Goal: Task Accomplishment & Management: Manage account settings

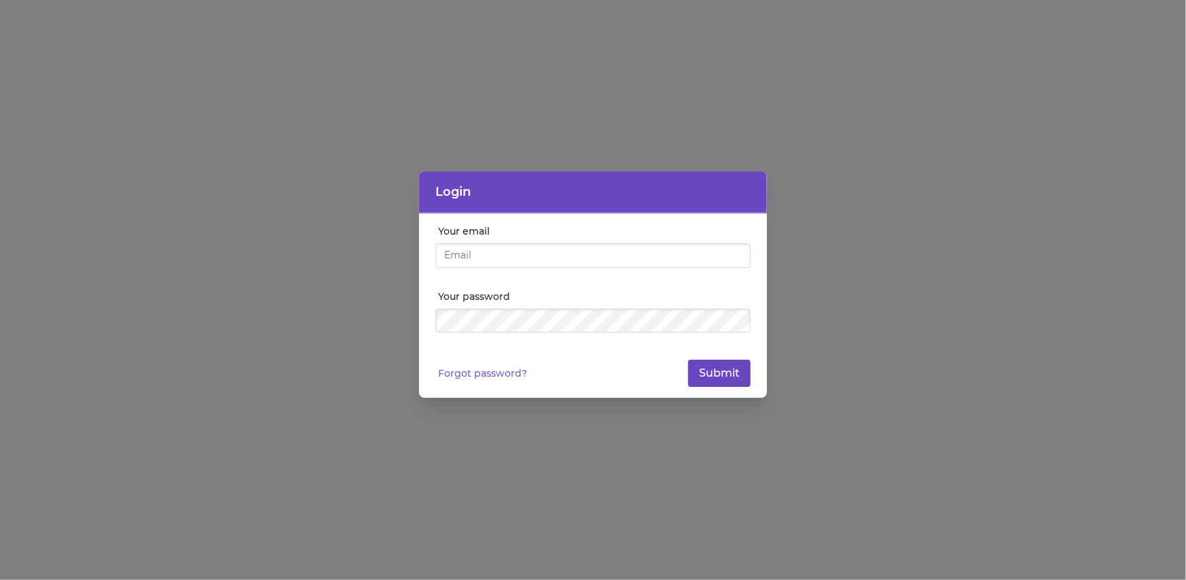
type input "[EMAIL_ADDRESS][DOMAIN_NAME]"
click at [719, 380] on button "Submit" at bounding box center [719, 372] width 63 height 27
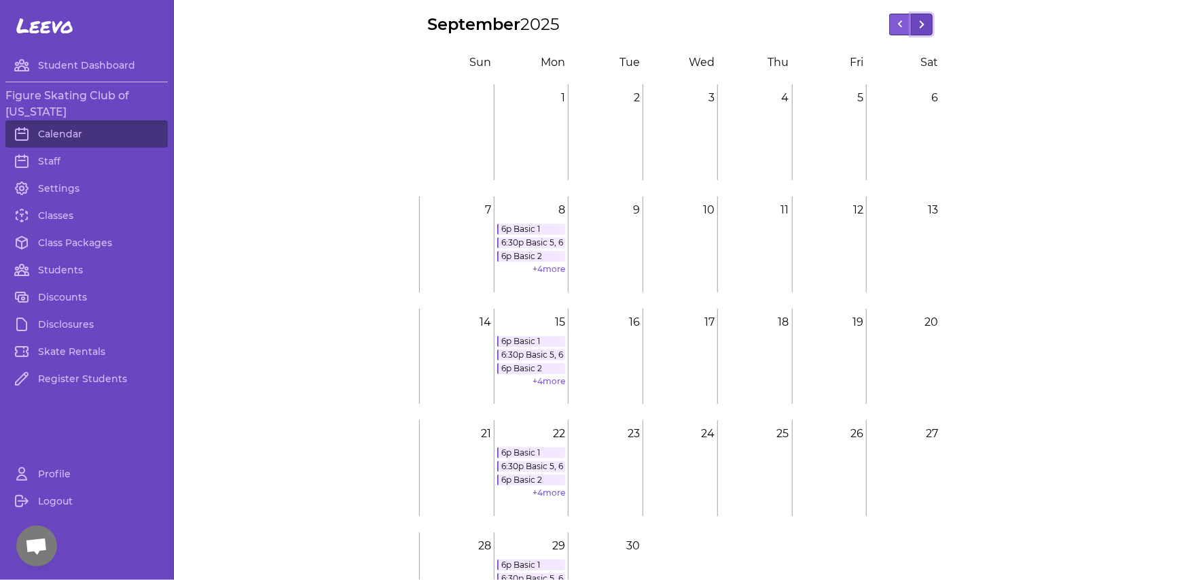
click at [922, 22] on button at bounding box center [922, 25] width 22 height 22
click at [530, 227] on link "6p Basic 1" at bounding box center [531, 229] width 69 height 11
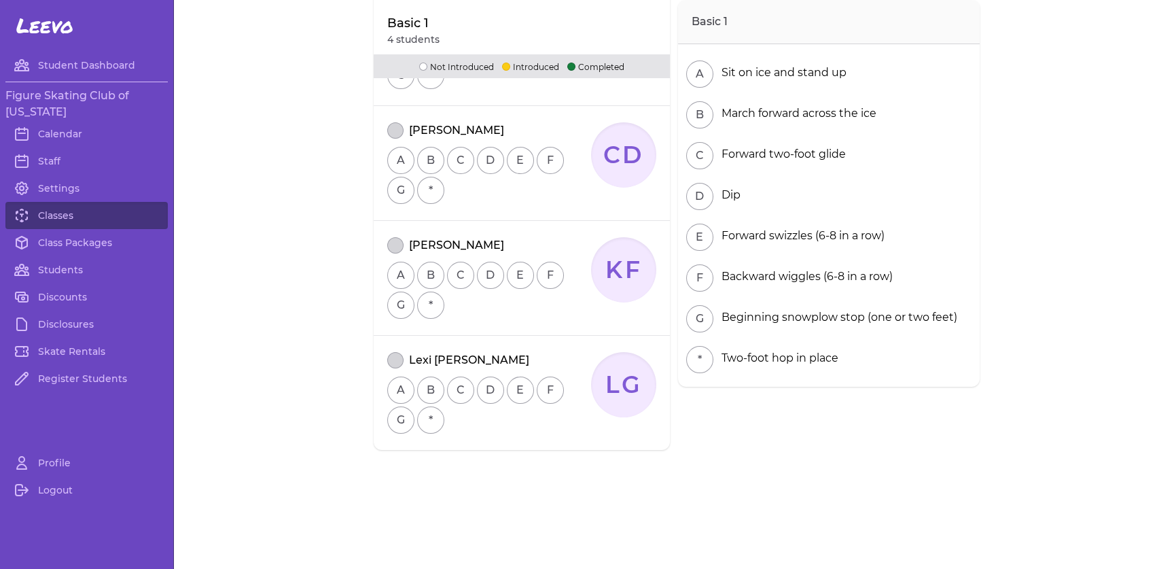
scroll to position [10, 0]
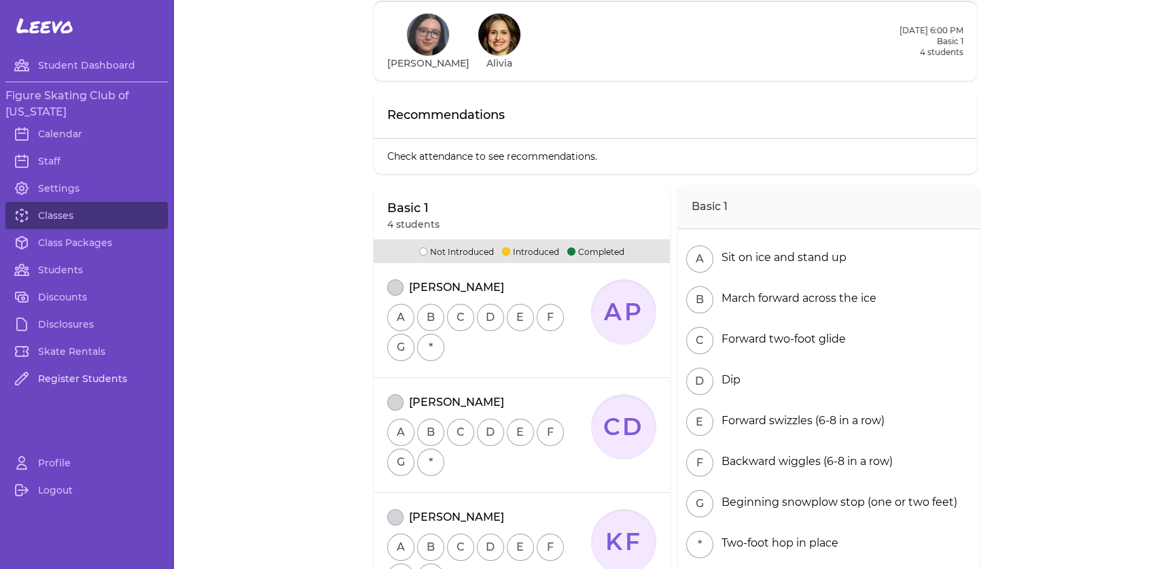
click at [70, 378] on link "Register Students" at bounding box center [86, 378] width 162 height 27
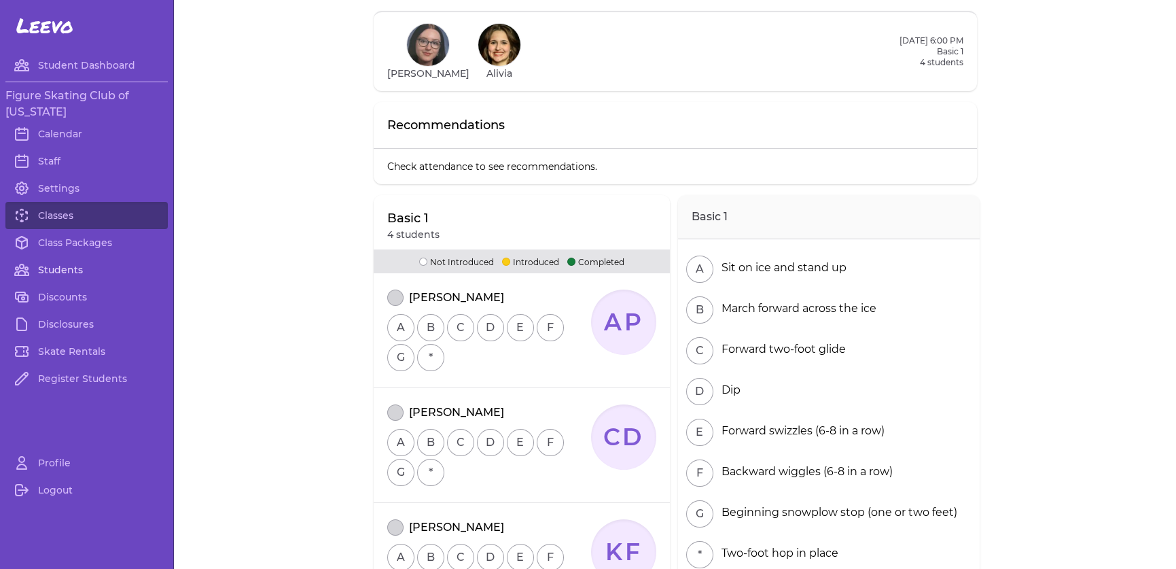
click at [71, 262] on link "Students" at bounding box center [86, 269] width 162 height 27
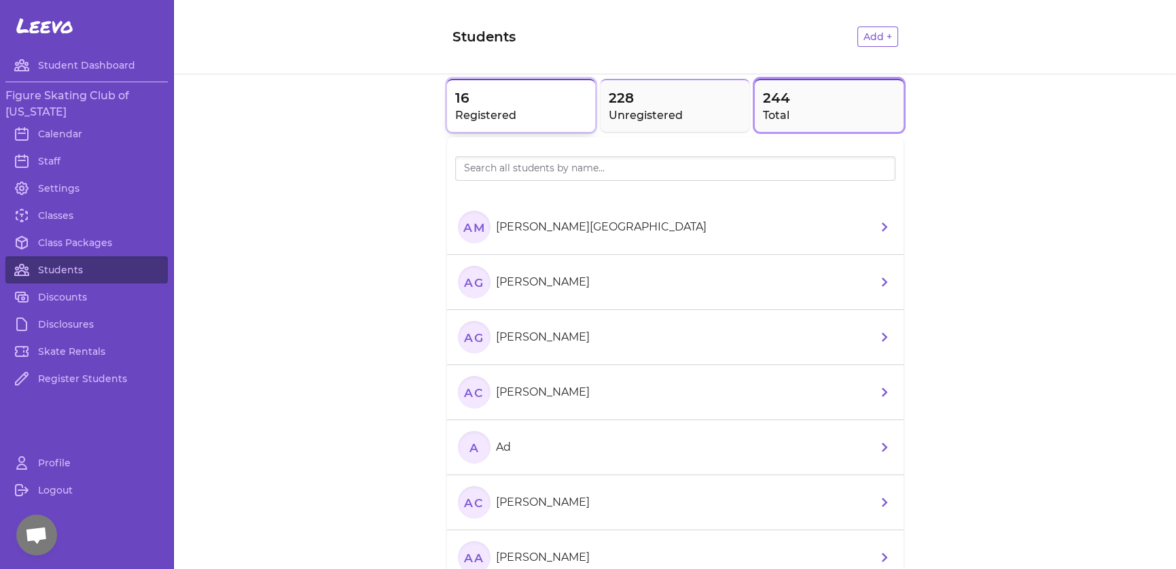
click at [586, 90] on button "16 Registered" at bounding box center [521, 105] width 149 height 53
click at [573, 107] on h2 "Registered" at bounding box center [521, 115] width 133 height 16
click at [60, 216] on link "Classes" at bounding box center [86, 215] width 162 height 27
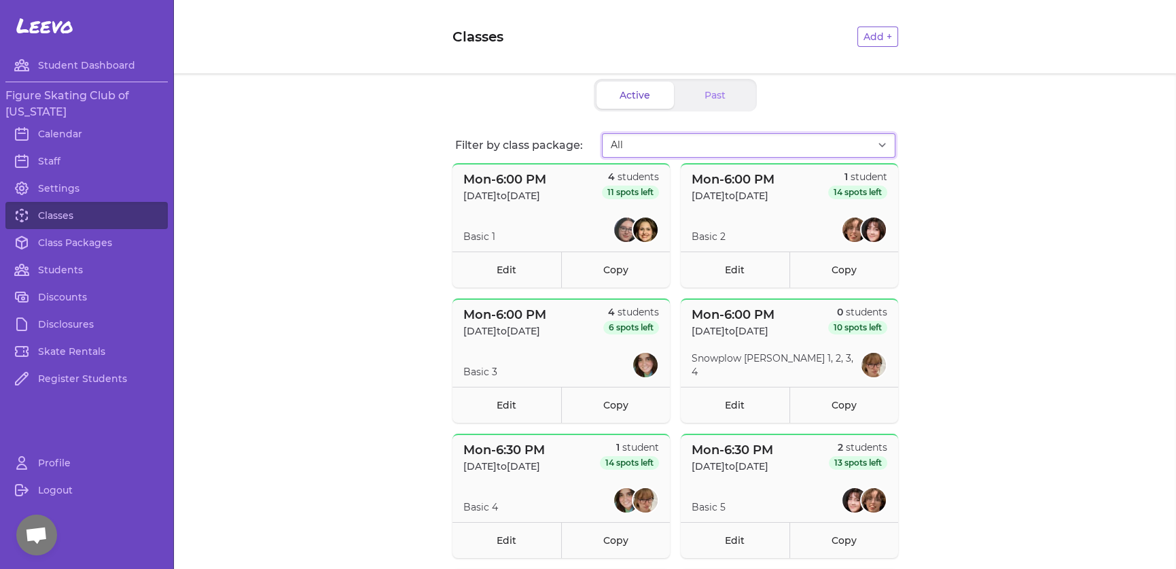
click at [649, 145] on select "All Fall Session II - 2025" at bounding box center [749, 145] width 294 height 24
click at [328, 156] on div "Active Past Filter by class package: All Fall Session II - 2025 Mon - 6:00 PM […" at bounding box center [675, 451] width 1002 height 756
click at [694, 84] on button "Past" at bounding box center [715, 95] width 77 height 27
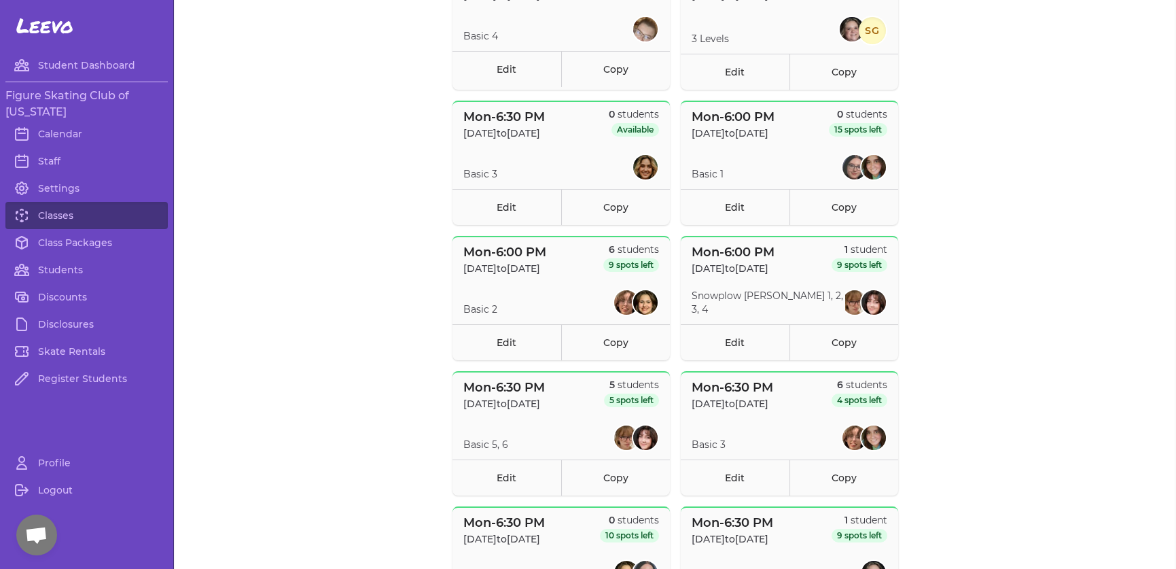
scroll to position [6286, 0]
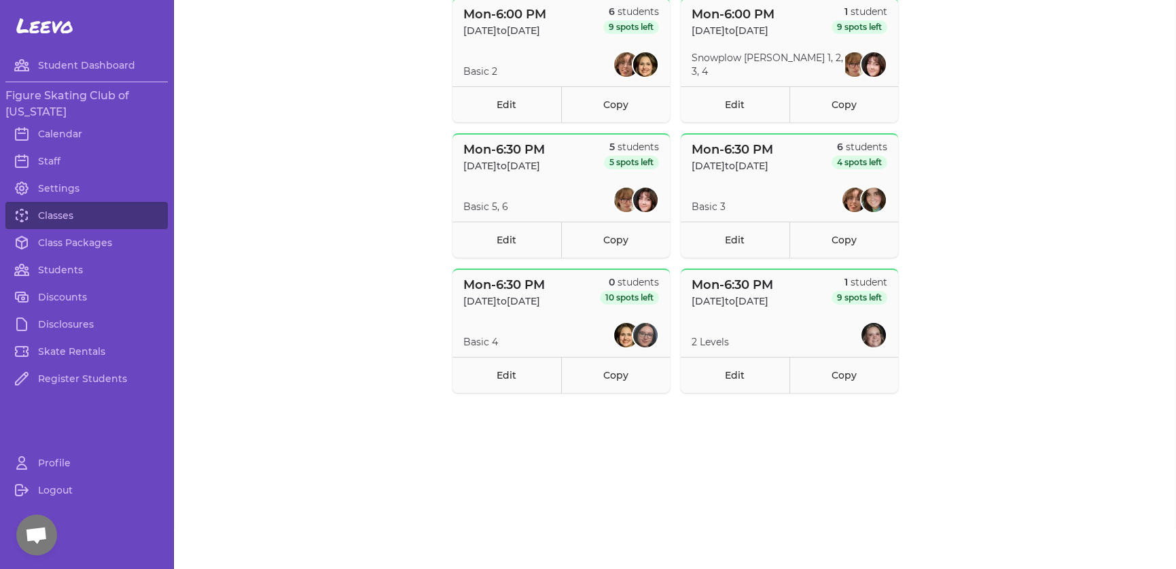
drag, startPoint x: 754, startPoint y: 325, endPoint x: 746, endPoint y: 306, distance: 20.1
click at [754, 325] on section "2 Levels" at bounding box center [789, 334] width 217 height 27
click at [48, 130] on link "Calendar" at bounding box center [86, 133] width 162 height 27
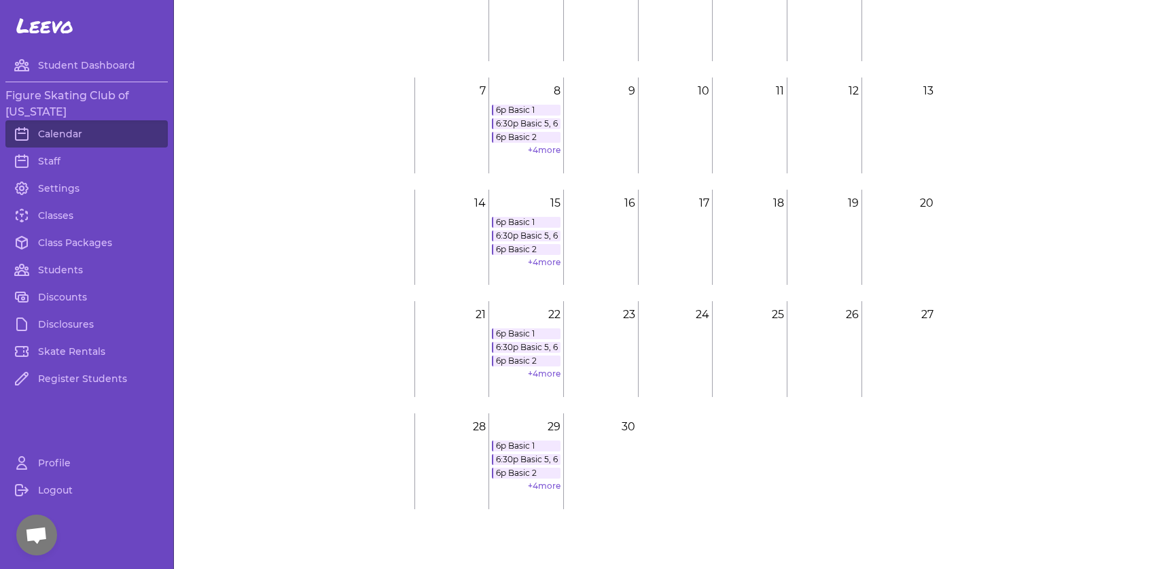
scroll to position [10, 0]
click at [516, 440] on link "6p Basic 1" at bounding box center [526, 445] width 69 height 11
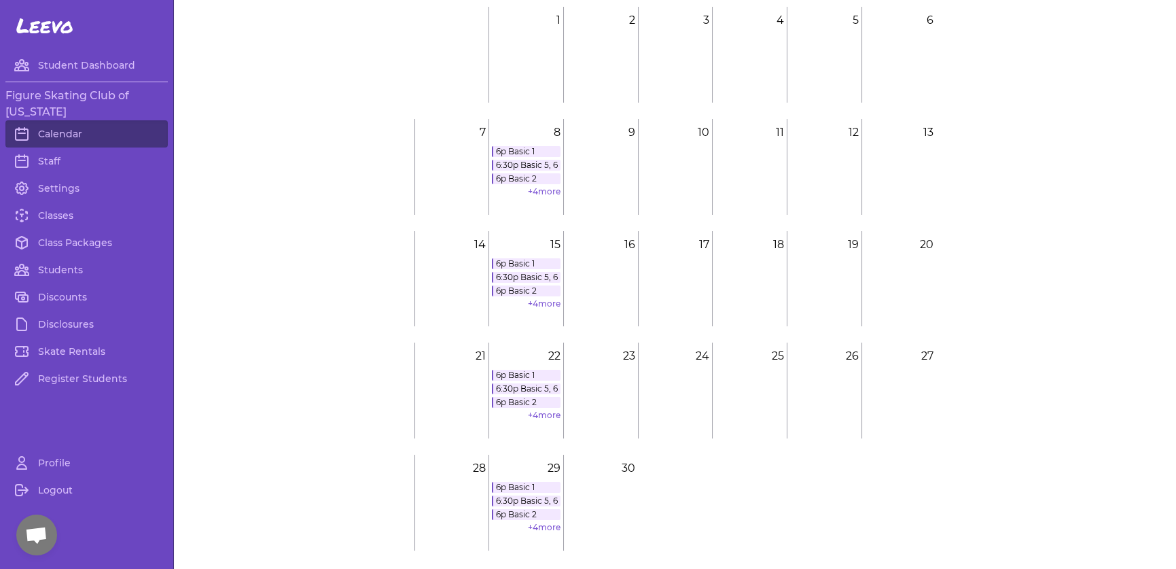
scroll to position [119, 0]
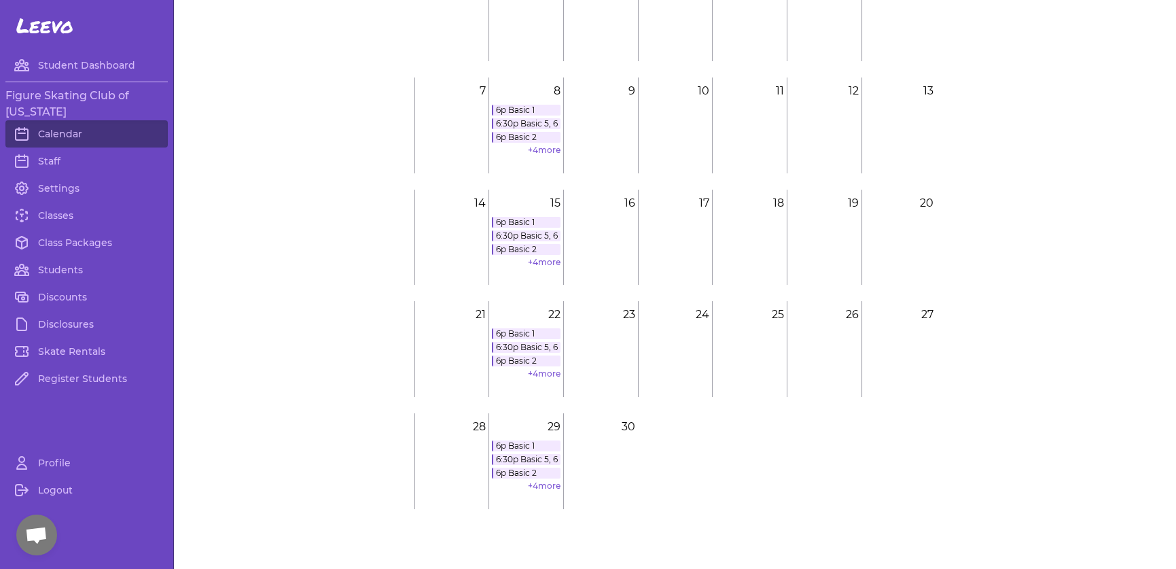
click at [529, 457] on link "6:30p Basic 5, 6" at bounding box center [526, 459] width 69 height 11
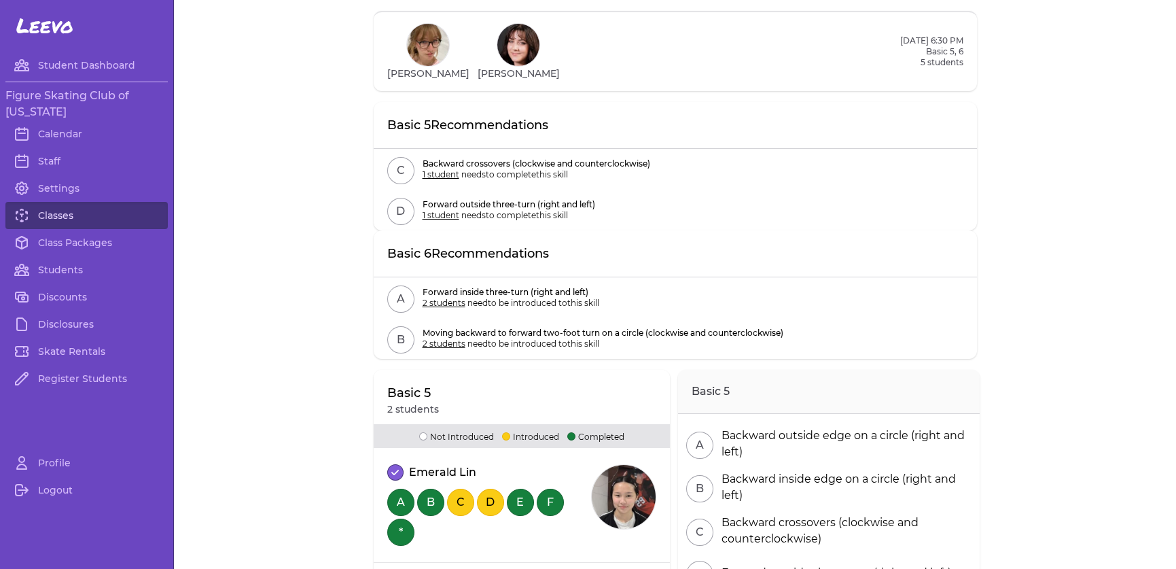
click at [50, 204] on link "Classes" at bounding box center [86, 215] width 162 height 27
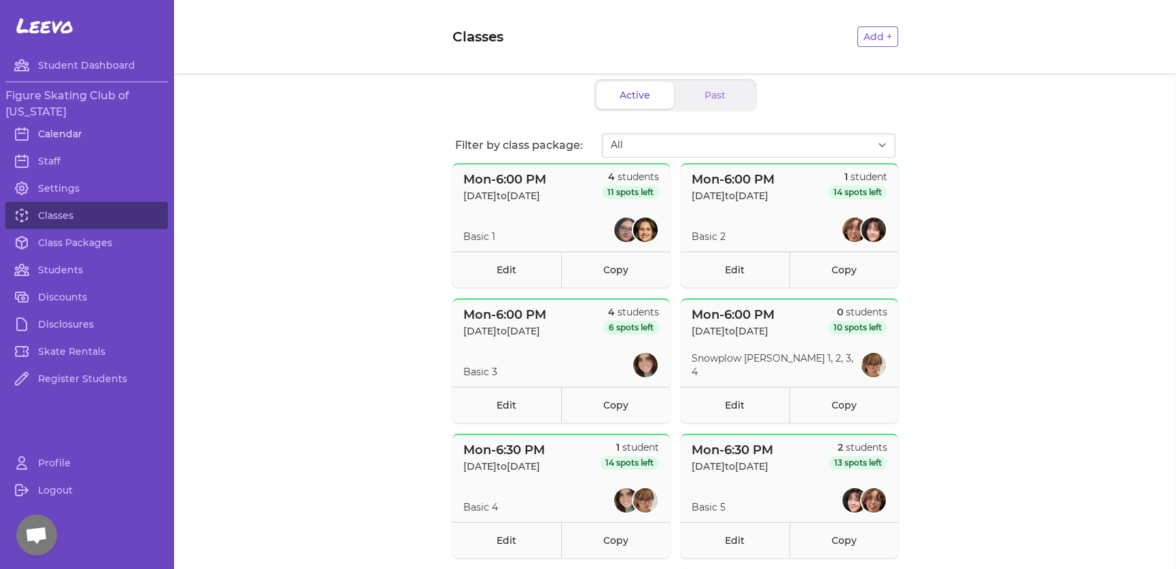
click at [74, 128] on link "Calendar" at bounding box center [86, 133] width 162 height 27
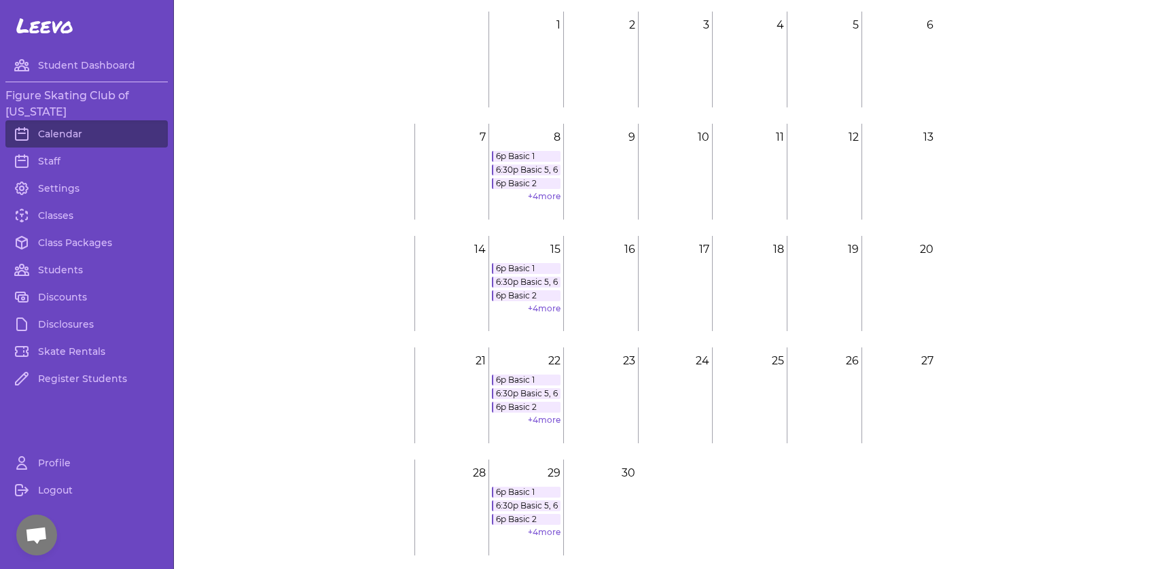
scroll to position [119, 0]
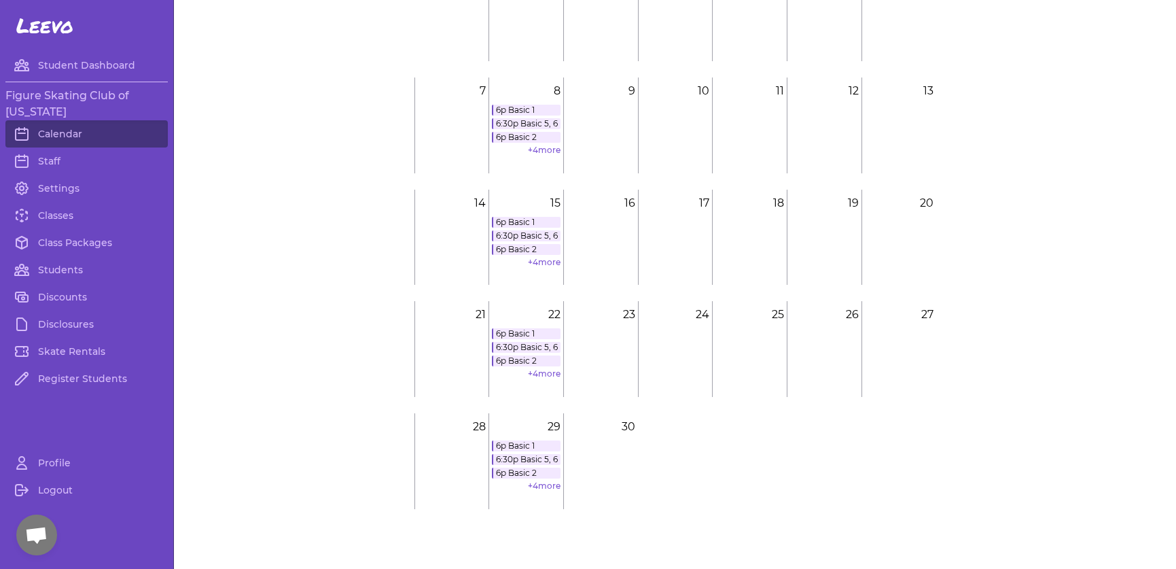
click at [527, 429] on p "29" at bounding box center [526, 426] width 74 height 27
click at [537, 485] on link "+ 4 more" at bounding box center [544, 485] width 33 height 10
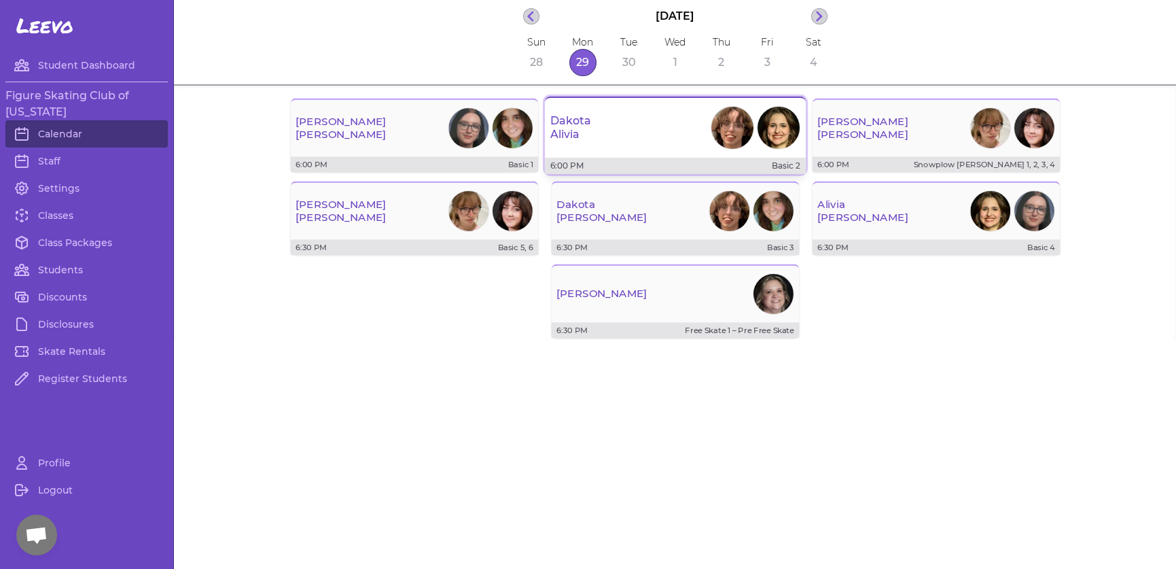
click at [627, 116] on div "[PERSON_NAME]" at bounding box center [675, 127] width 261 height 49
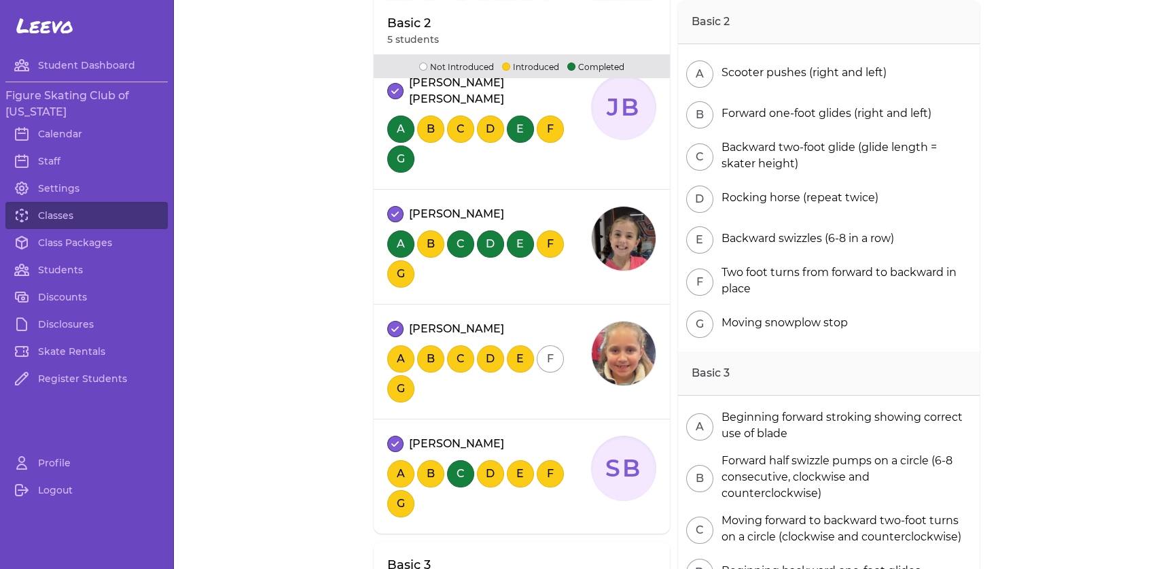
scroll to position [500, 0]
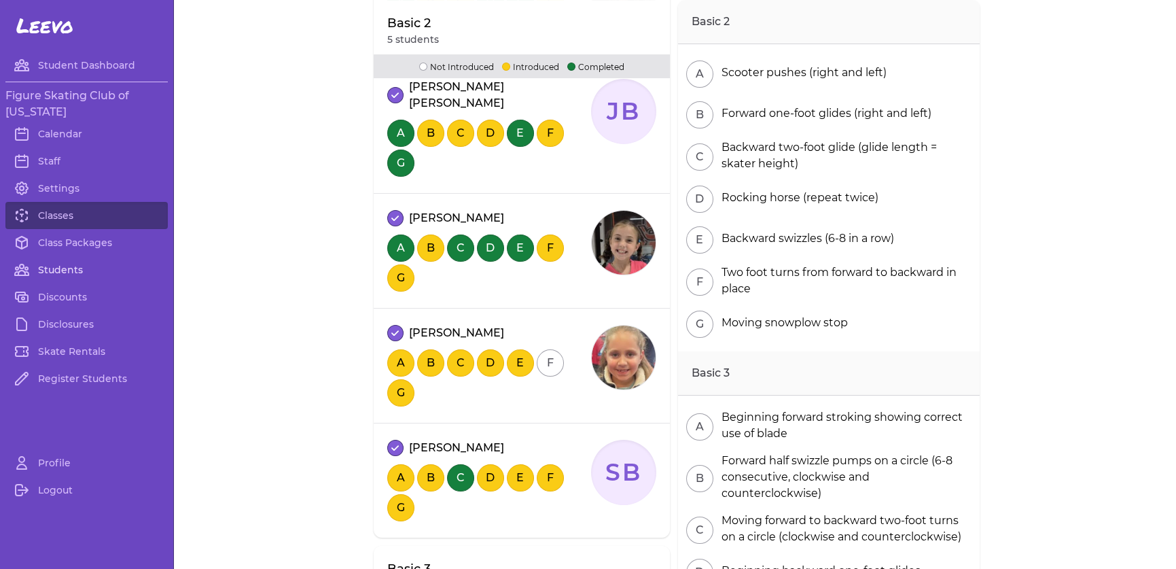
click at [43, 262] on link "Students" at bounding box center [86, 269] width 162 height 27
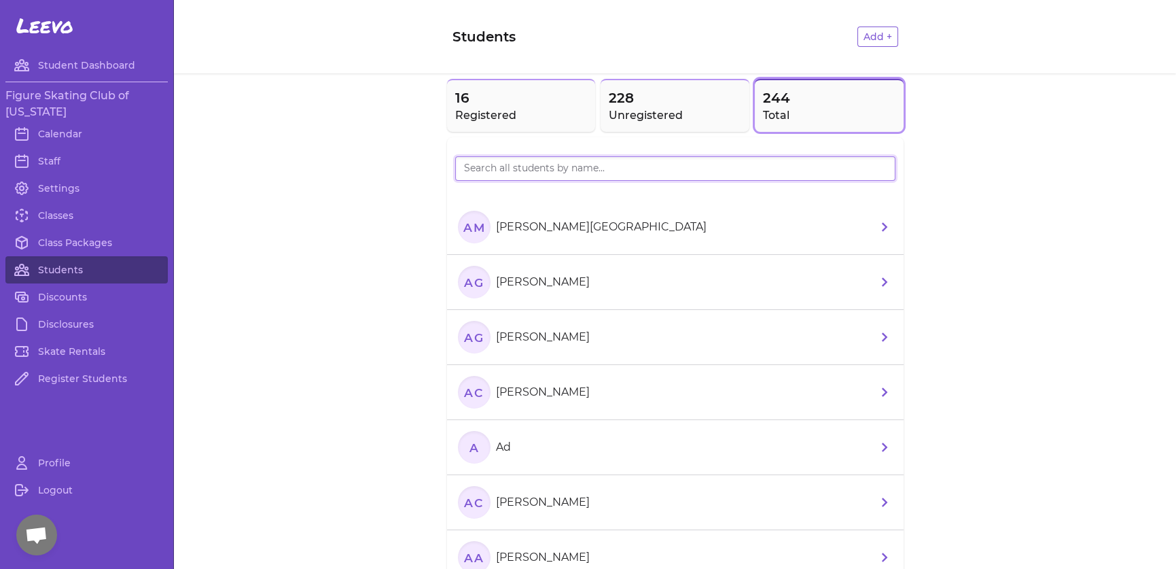
click at [556, 165] on input "search" at bounding box center [675, 168] width 440 height 24
type input "savoi"
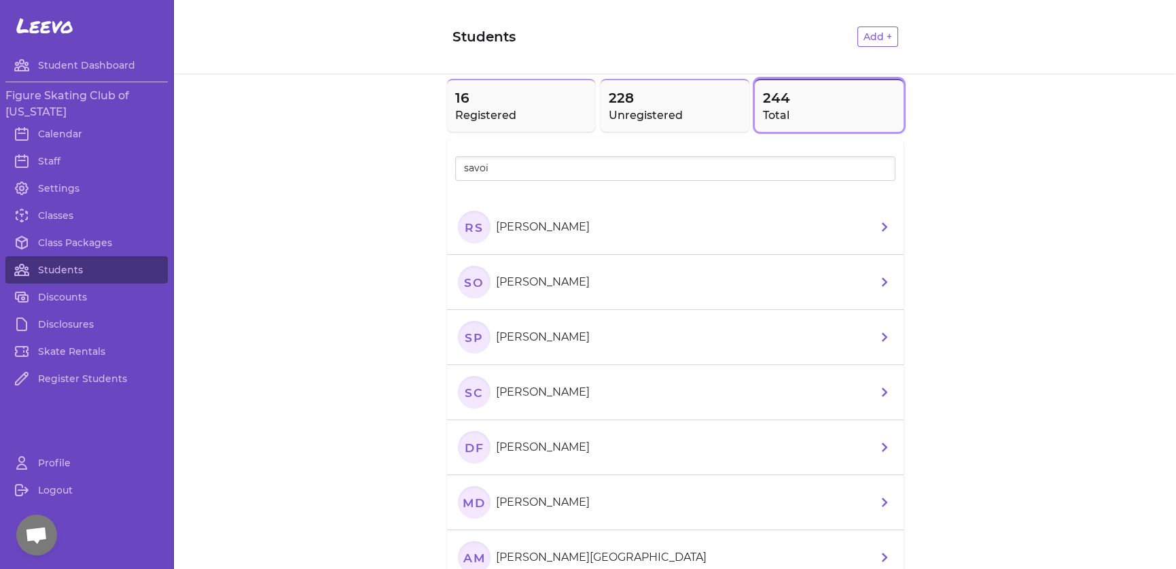
click at [574, 213] on section "RS [PERSON_NAME]" at bounding box center [526, 227] width 137 height 33
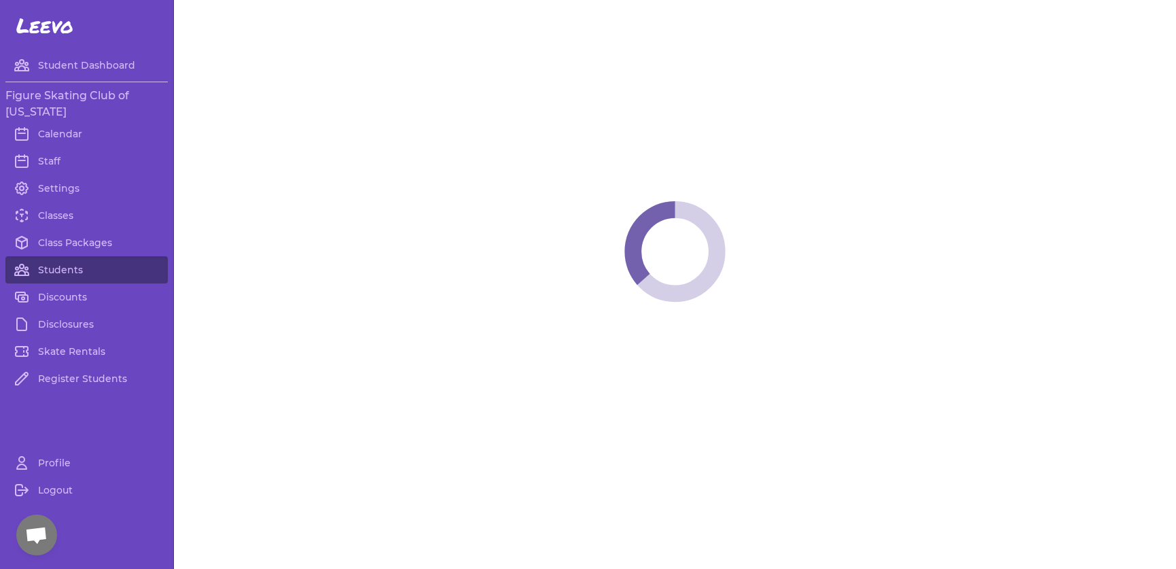
select select "LA"
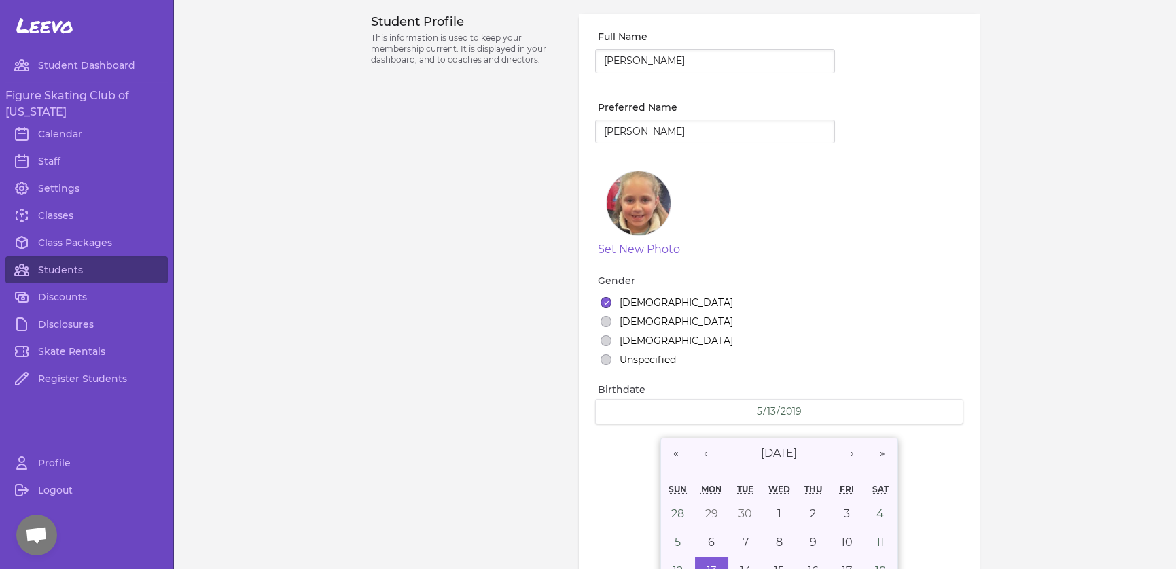
select select "2"
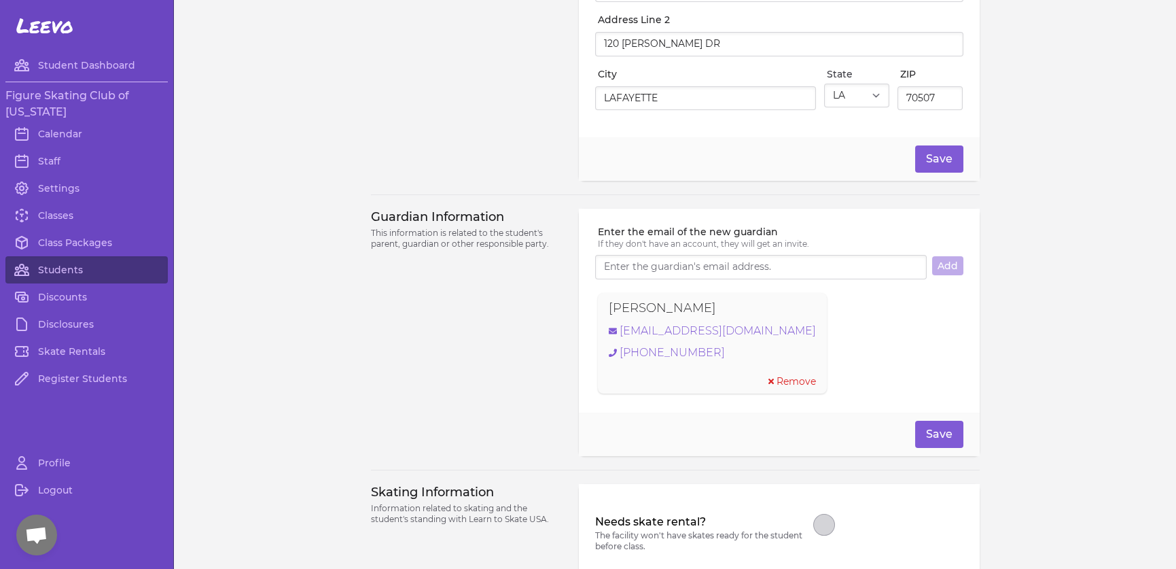
scroll to position [1072, 0]
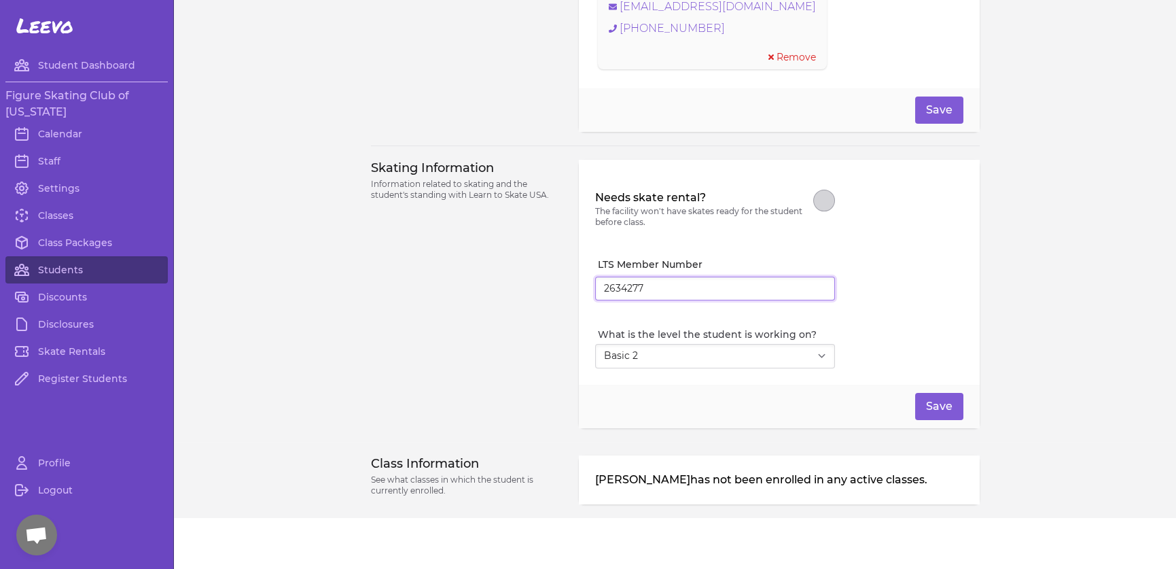
click at [656, 283] on input "2634277" at bounding box center [715, 289] width 240 height 24
drag, startPoint x: 656, startPoint y: 283, endPoint x: 567, endPoint y: 283, distance: 88.3
click at [567, 283] on div "Skating Information Information related to skating and the student's standing w…" at bounding box center [675, 294] width 609 height 268
click at [74, 133] on link "Calendar" at bounding box center [86, 133] width 162 height 27
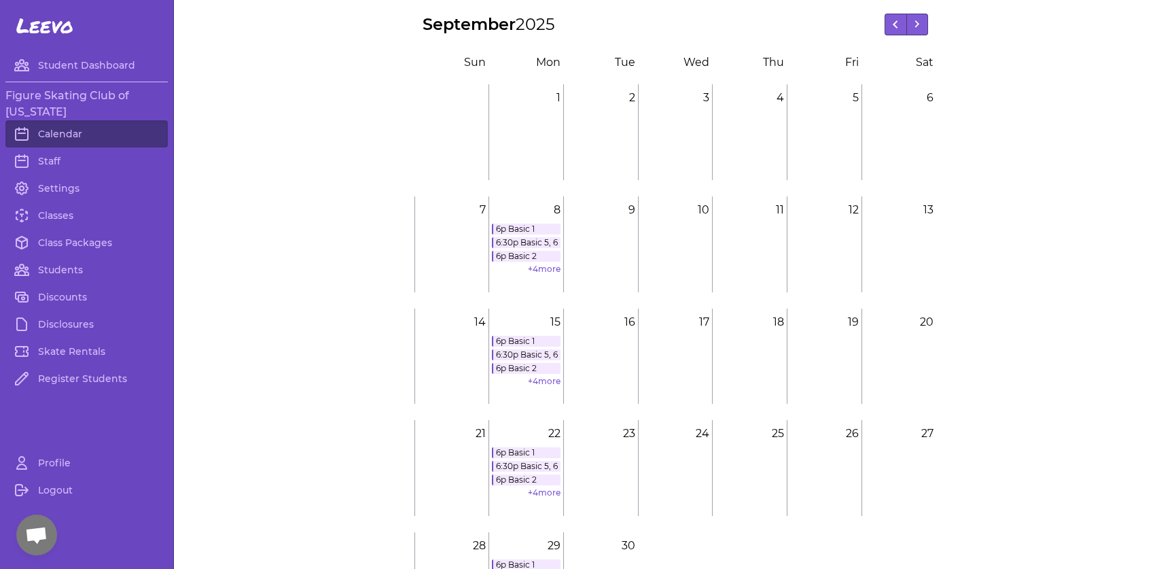
scroll to position [119, 0]
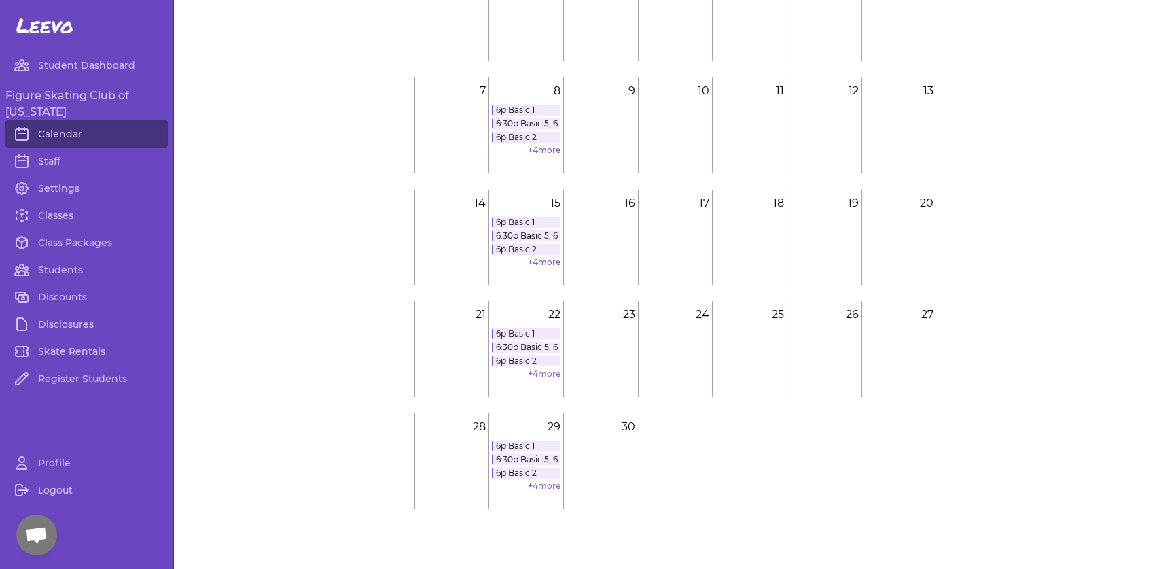
click at [521, 434] on p "29" at bounding box center [526, 426] width 74 height 27
click at [524, 473] on link "6p Basic 2" at bounding box center [526, 473] width 69 height 11
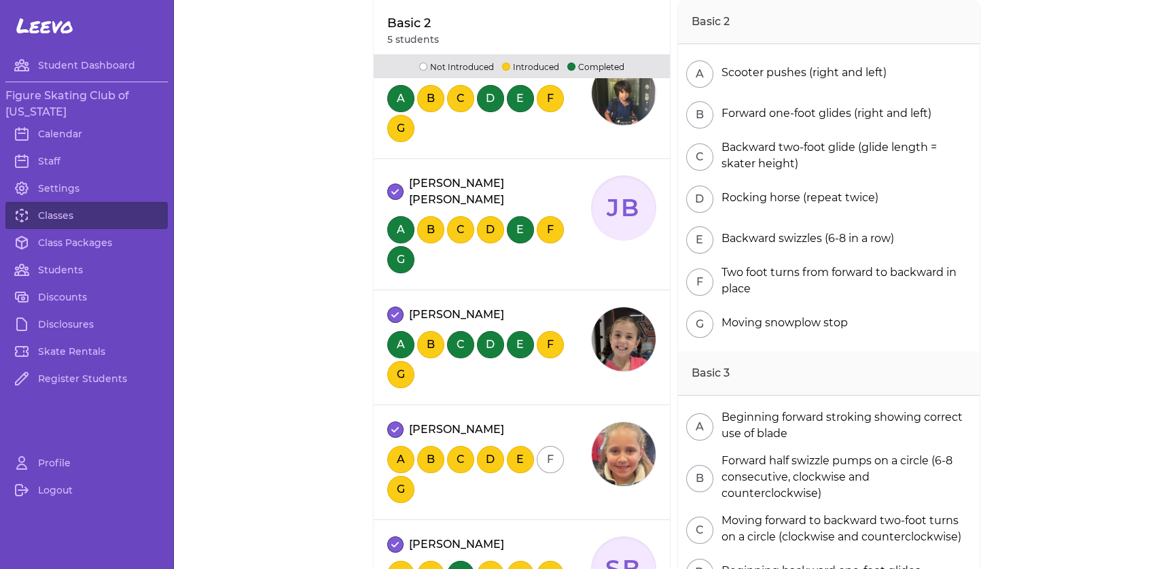
scroll to position [476, 0]
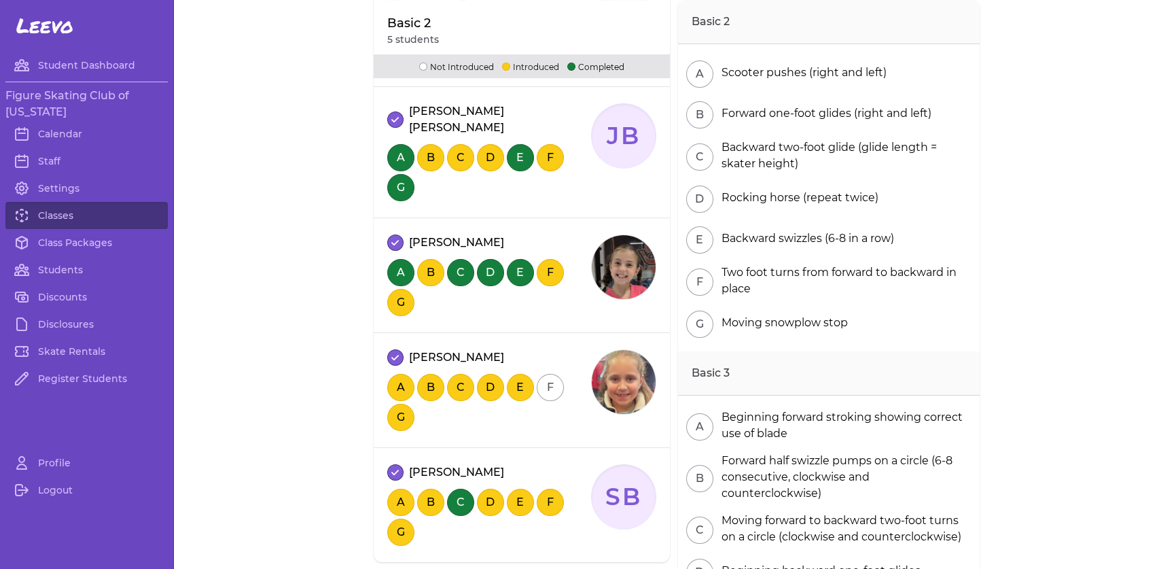
drag, startPoint x: 468, startPoint y: 229, endPoint x: 473, endPoint y: 246, distance: 17.8
click at [468, 234] on p "[PERSON_NAME]" at bounding box center [456, 242] width 95 height 16
click at [61, 272] on link "Students" at bounding box center [86, 269] width 162 height 27
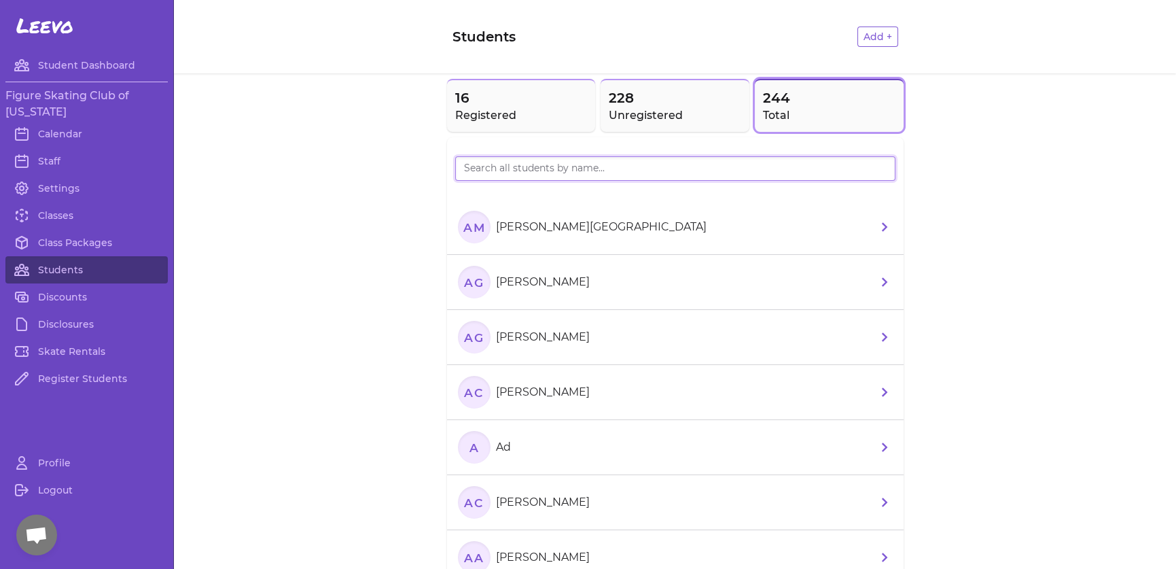
click at [518, 173] on input "search" at bounding box center [675, 168] width 440 height 24
type input "sill"
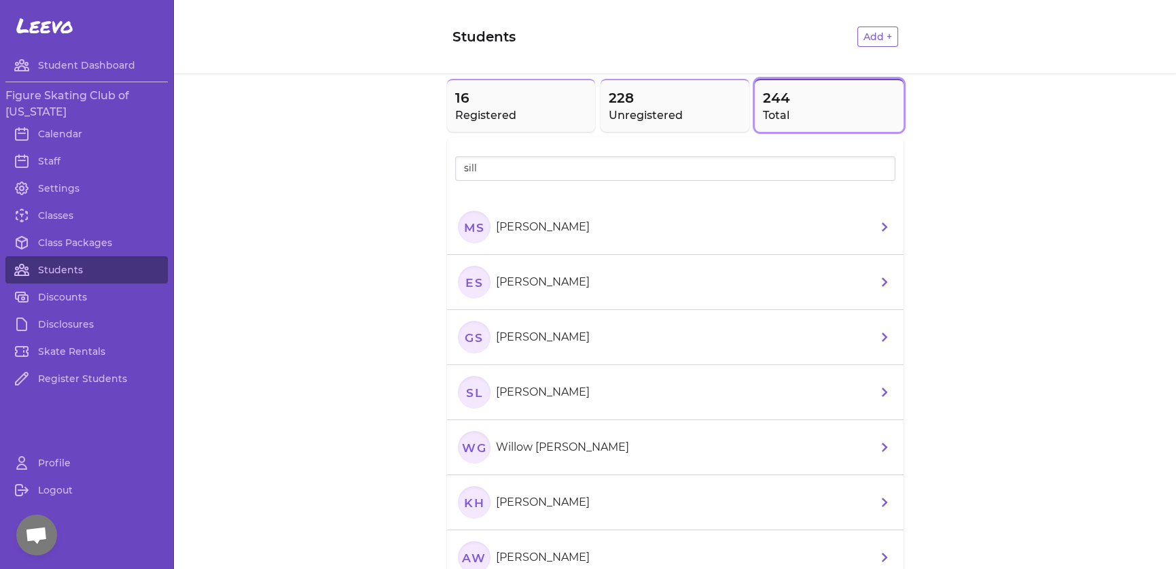
click at [562, 224] on p "[PERSON_NAME]" at bounding box center [543, 227] width 94 height 16
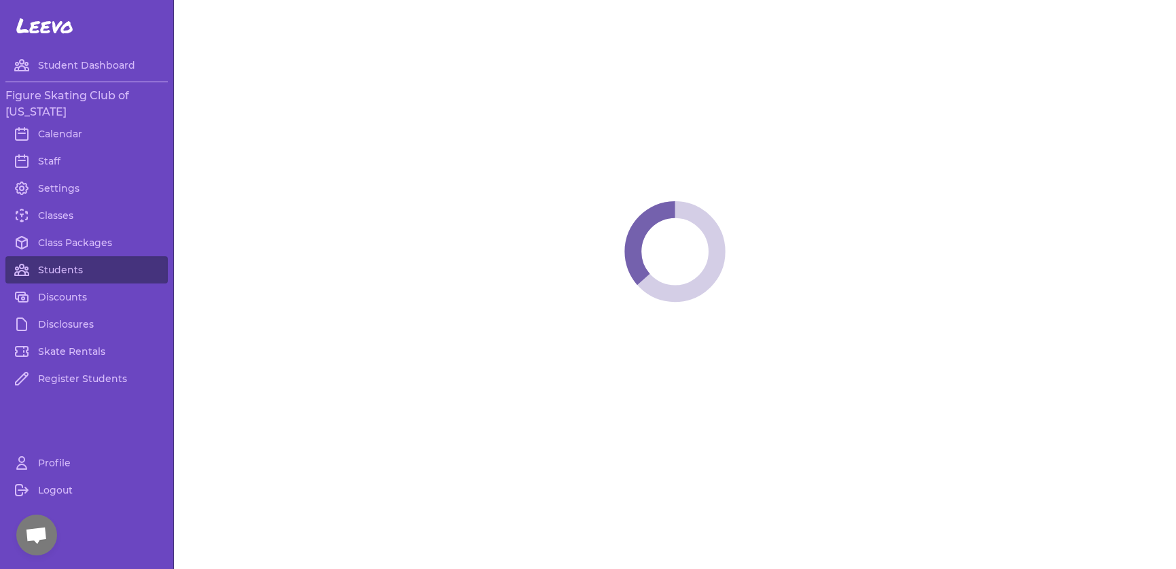
select select "LA"
select select "2"
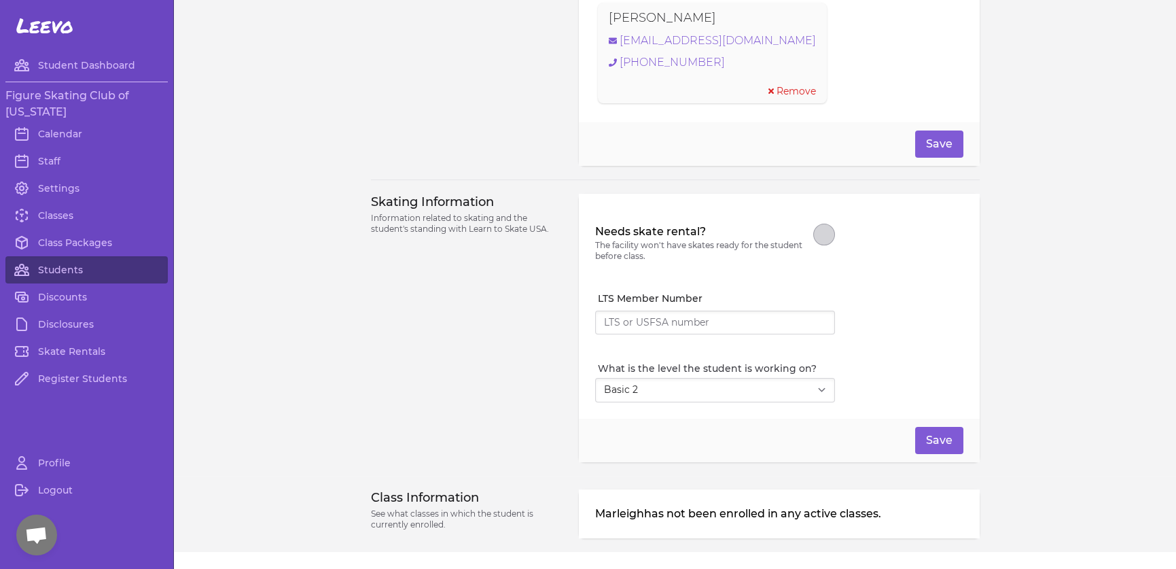
scroll to position [1072, 0]
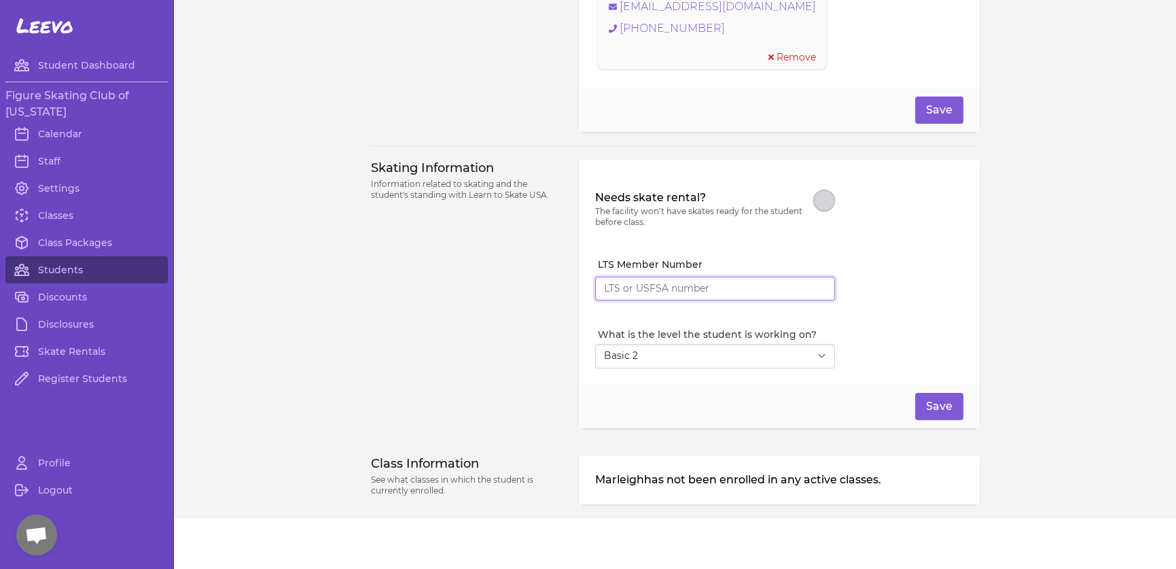
click at [665, 283] on input "LTS Member Number" at bounding box center [715, 289] width 240 height 24
click at [43, 264] on link "Students" at bounding box center [86, 269] width 162 height 27
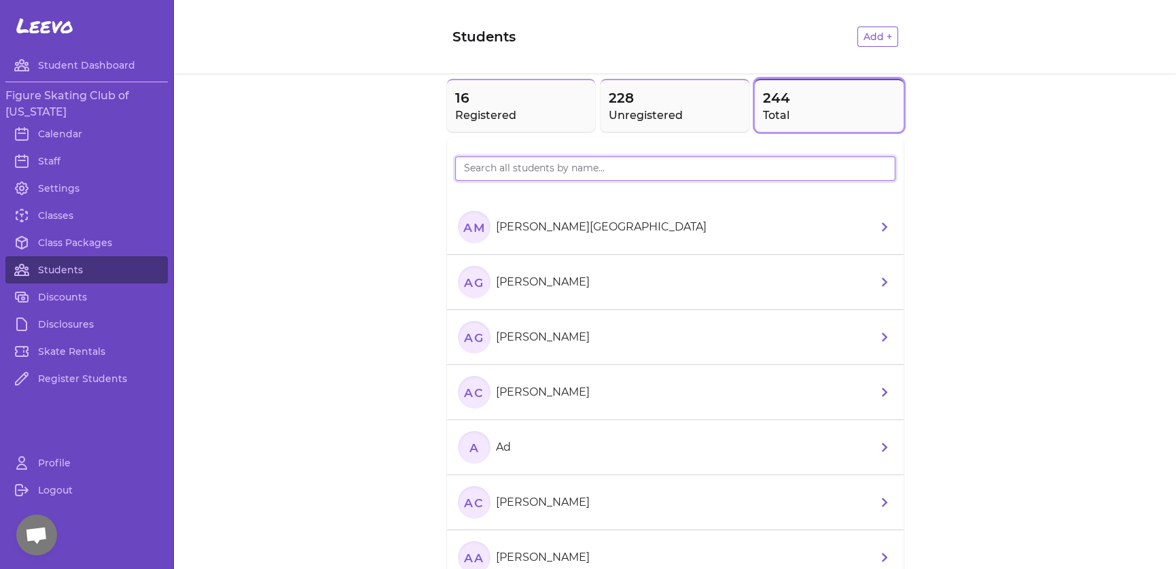
click at [643, 164] on input "search" at bounding box center [675, 168] width 440 height 24
type input "sil"
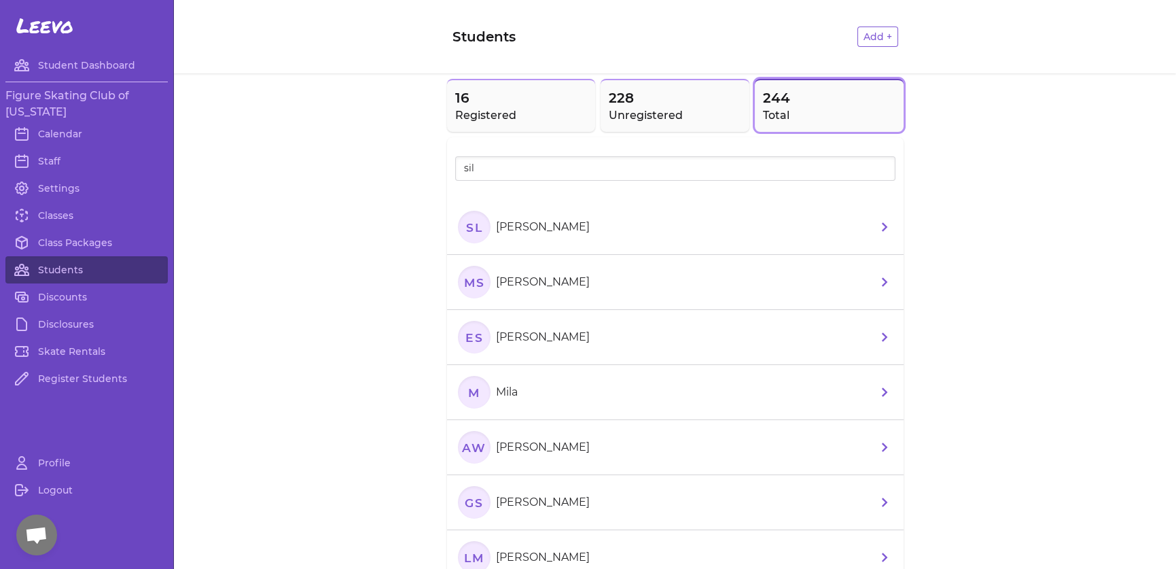
click at [593, 329] on li "ES [PERSON_NAME]" at bounding box center [675, 337] width 457 height 55
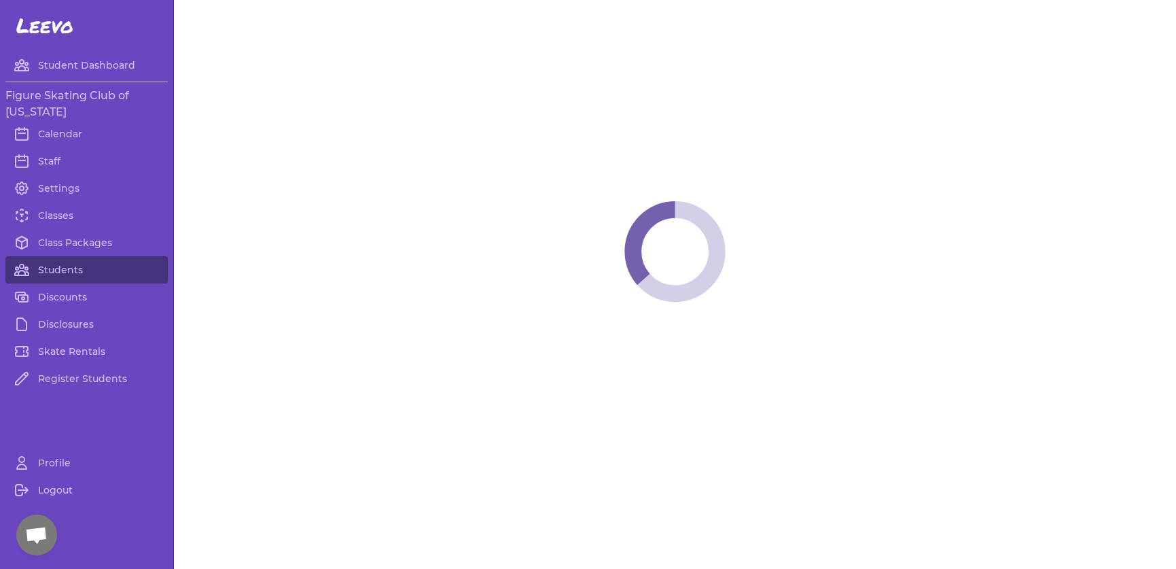
select select "LA"
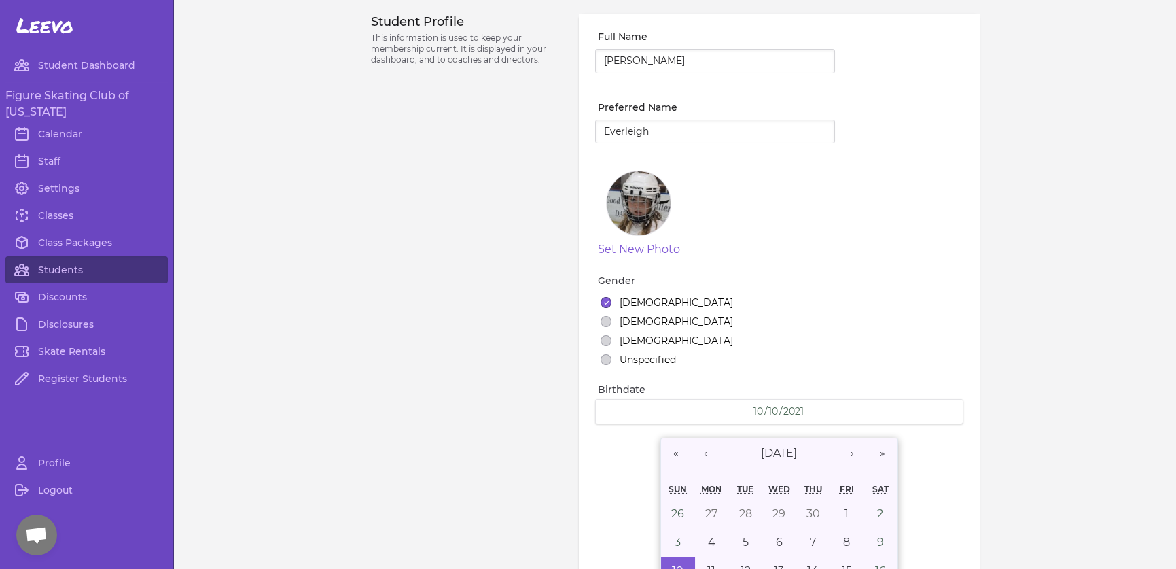
select select "9"
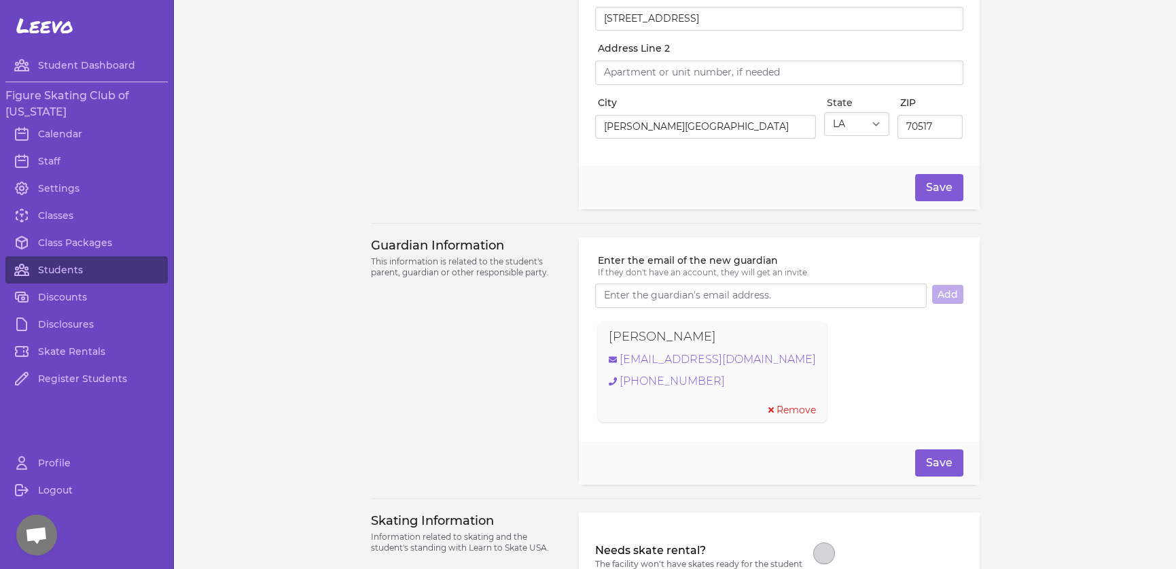
scroll to position [1101, 0]
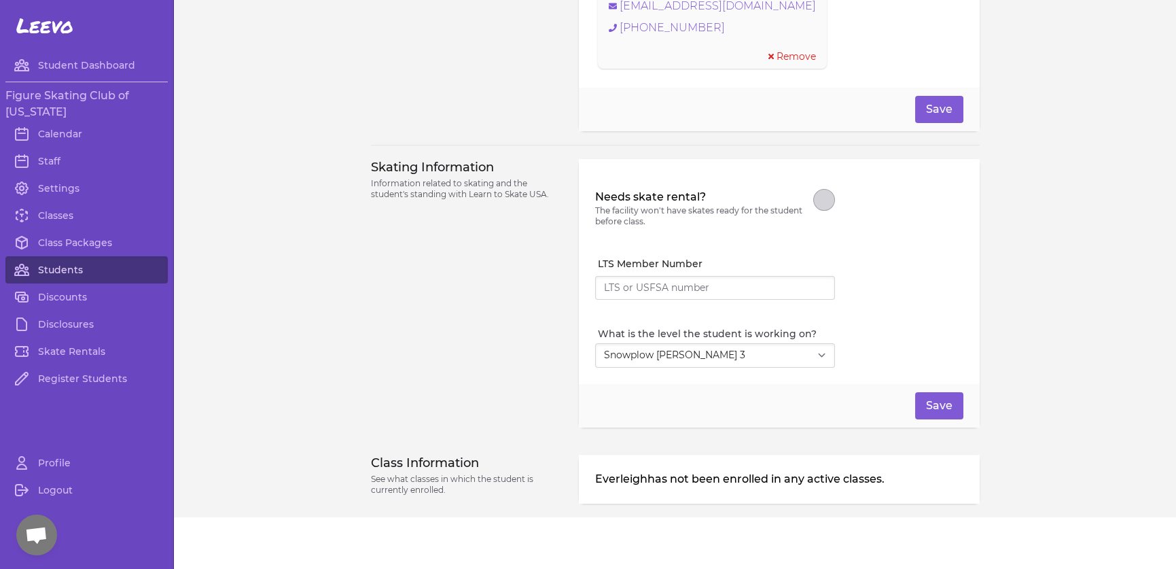
click at [90, 260] on link "Students" at bounding box center [86, 269] width 162 height 27
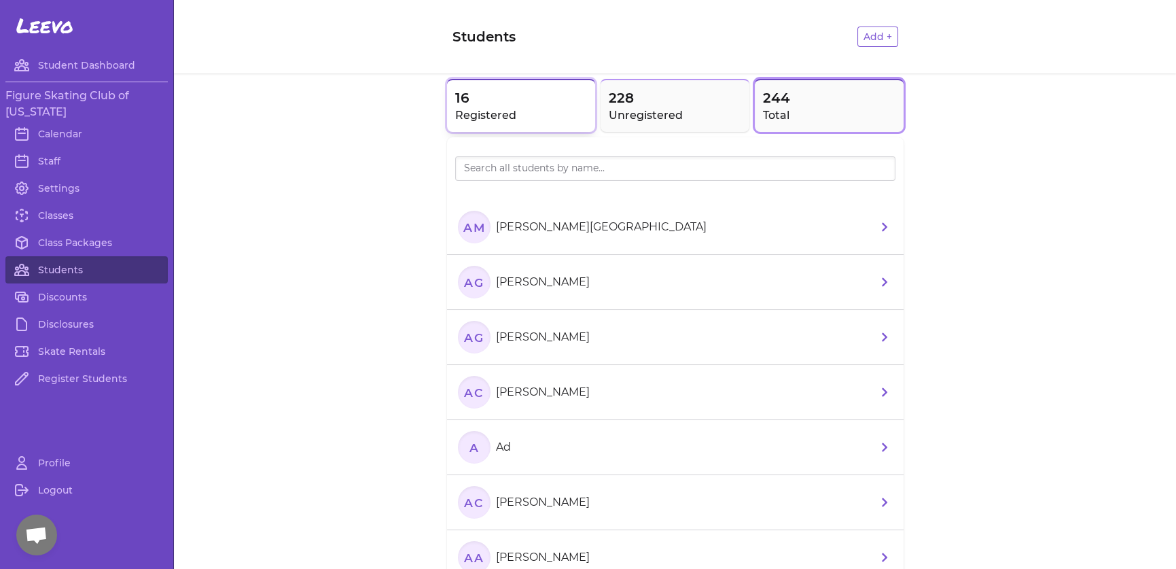
click at [455, 107] on h2 "Registered" at bounding box center [521, 115] width 133 height 16
click at [544, 286] on p "[PERSON_NAME]" at bounding box center [543, 282] width 94 height 16
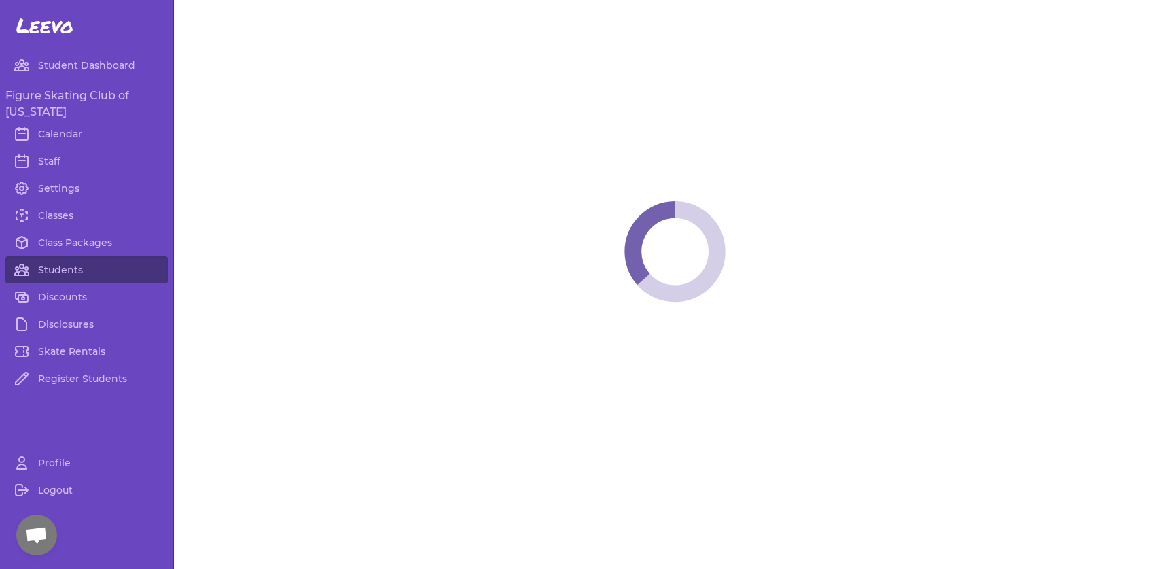
select select "LA"
select select "5"
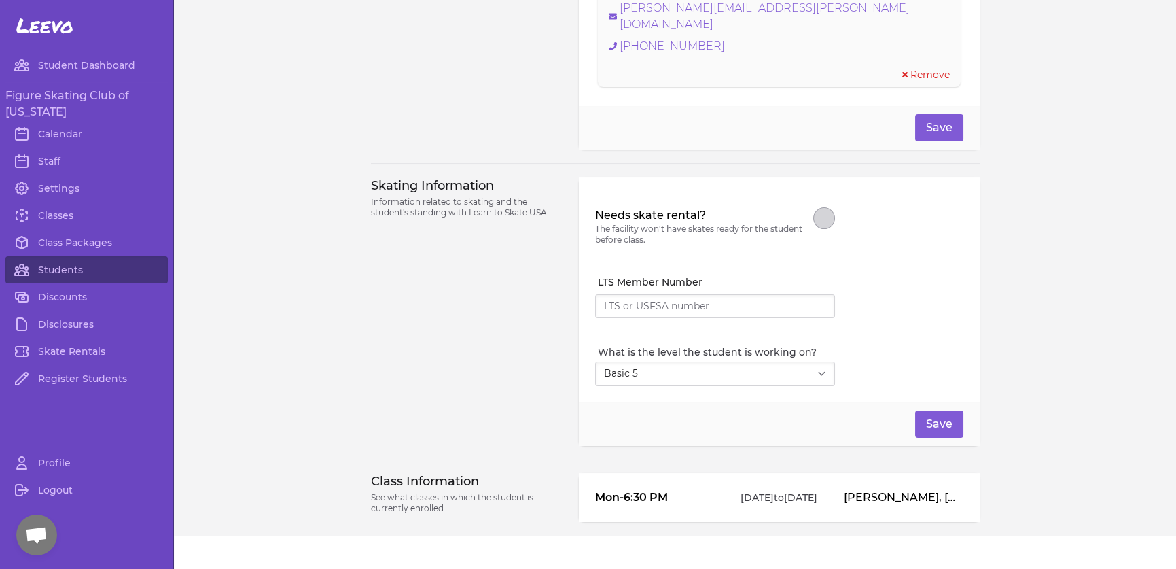
scroll to position [1072, 0]
click at [28, 531] on span "Open chat" at bounding box center [36, 536] width 22 height 19
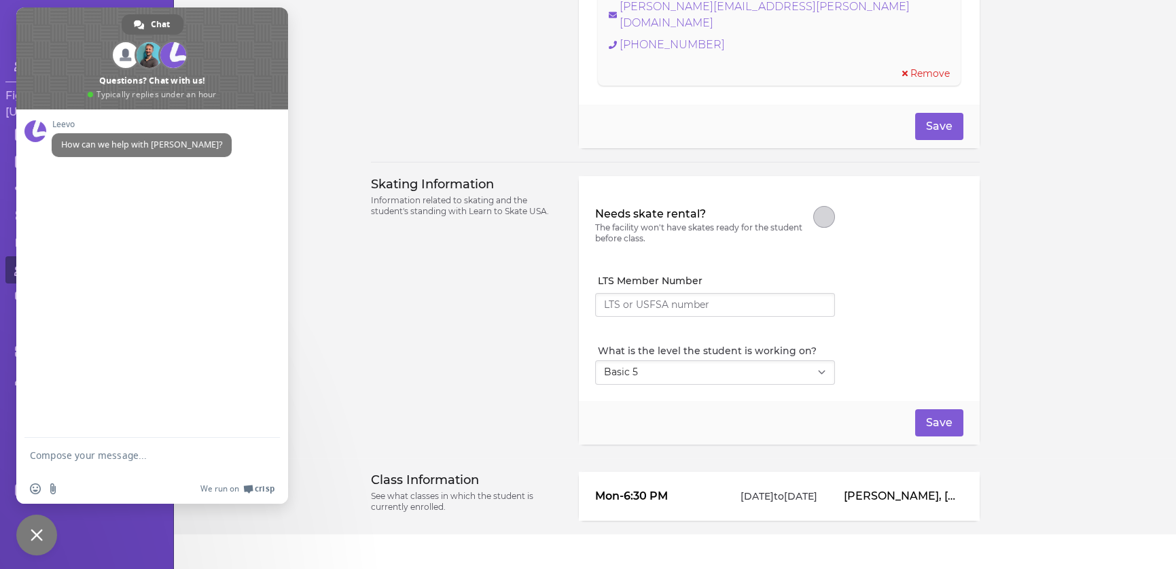
click at [80, 453] on textarea "Compose your message..." at bounding box center [137, 461] width 215 height 24
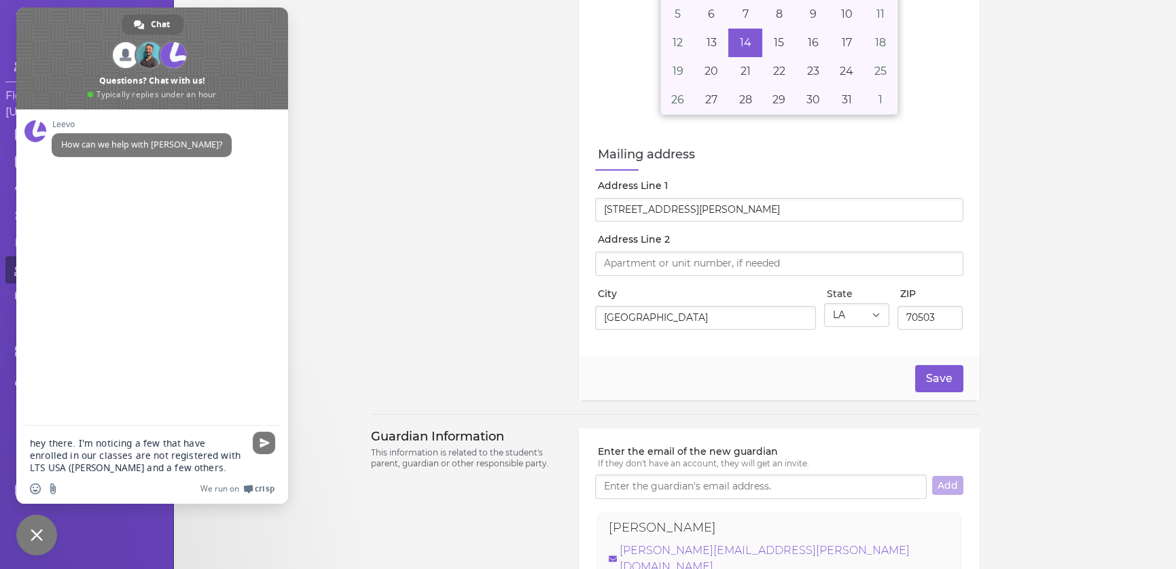
scroll to position [0, 0]
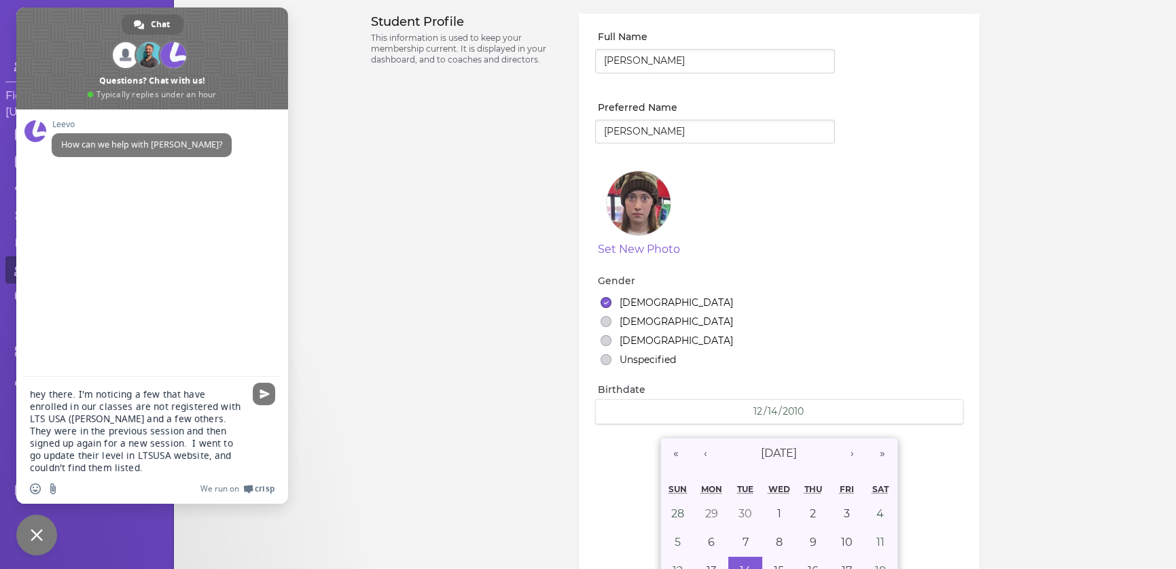
type textarea "hey there. I'm noticing a few that have enrolled in our classes are not registe…"
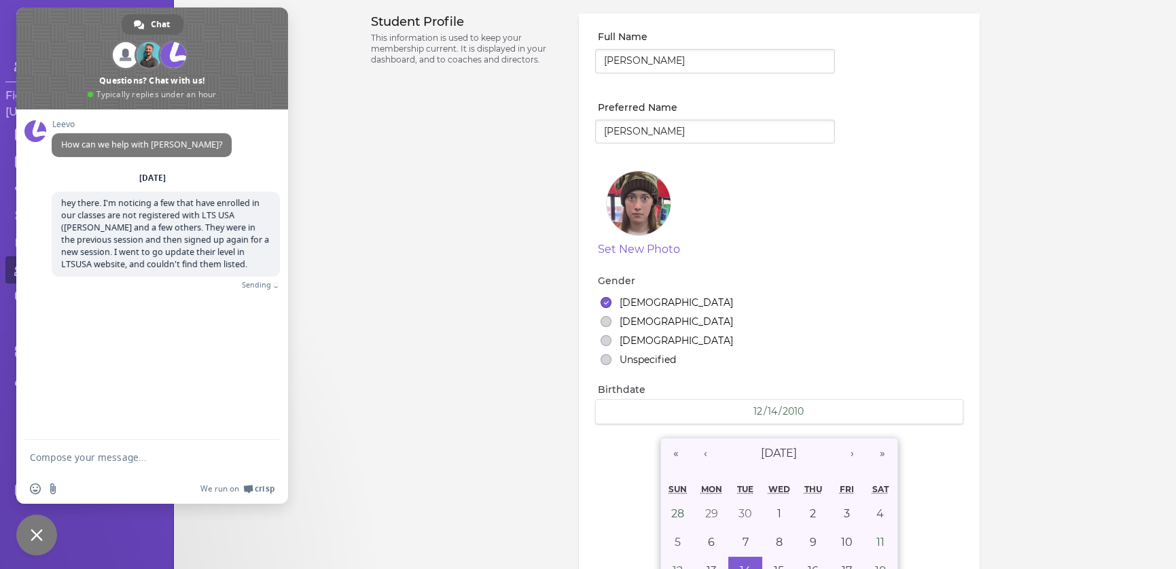
click at [234, 419] on div "Leevo How can we help with [PERSON_NAME]? [DATE] hey there. I'm noticing a few …" at bounding box center [152, 274] width 272 height 330
click at [371, 343] on div "Student Profile This information is used to keep your membership current. It is…" at bounding box center [467, 471] width 192 height 915
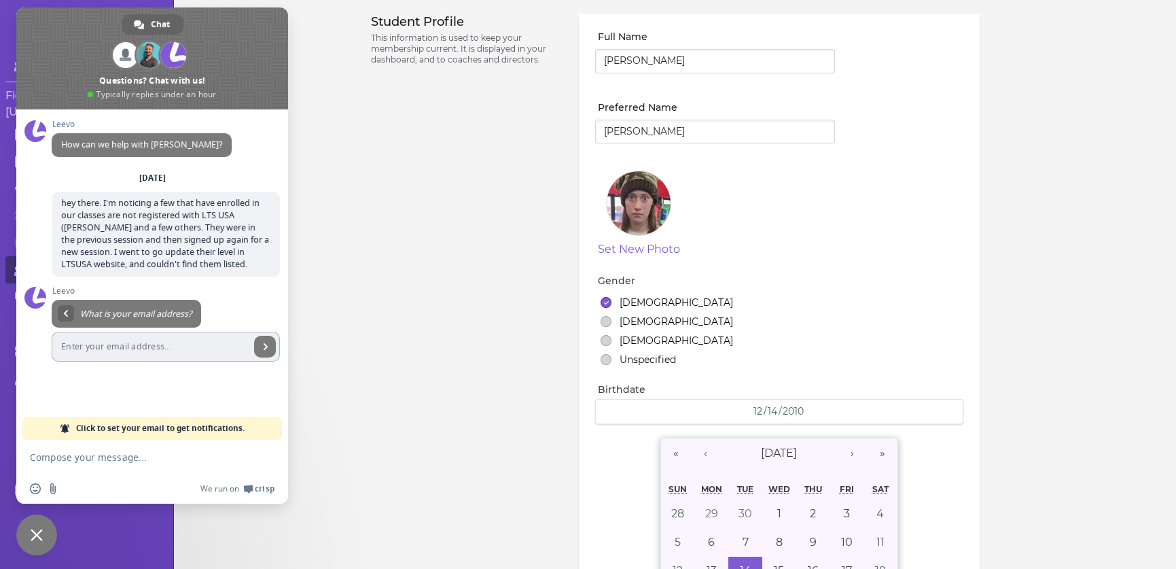
click at [93, 349] on input "Enter your email address..." at bounding box center [151, 347] width 198 height 30
type input "[EMAIL_ADDRESS][DOMAIN_NAME]"
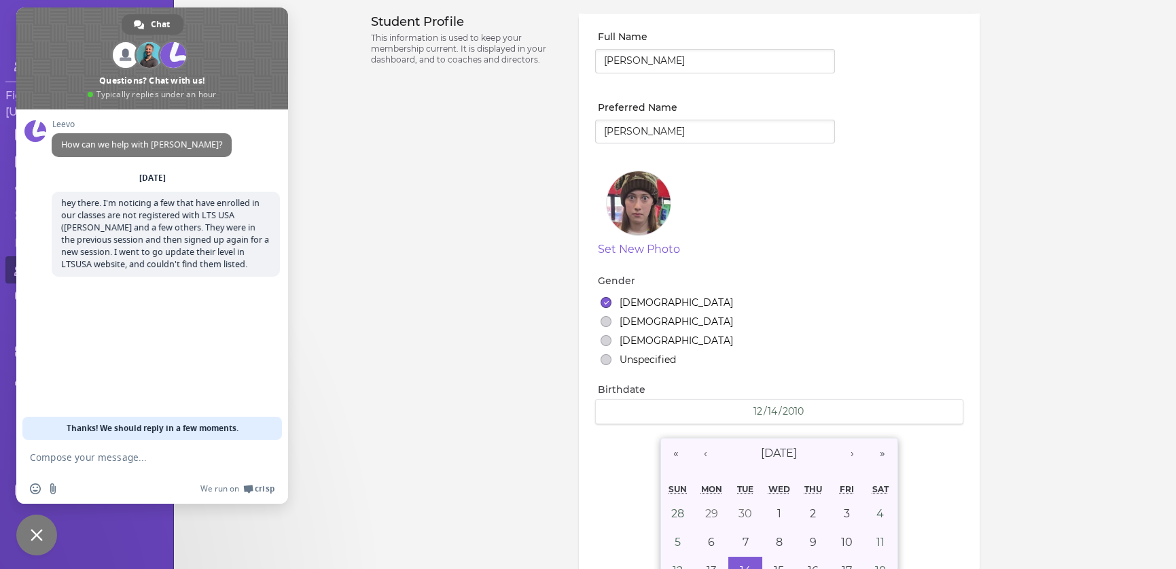
click at [374, 189] on div "Student Profile This information is used to keep your membership current. It is…" at bounding box center [467, 471] width 192 height 915
click at [39, 522] on span "Close chat" at bounding box center [36, 534] width 41 height 41
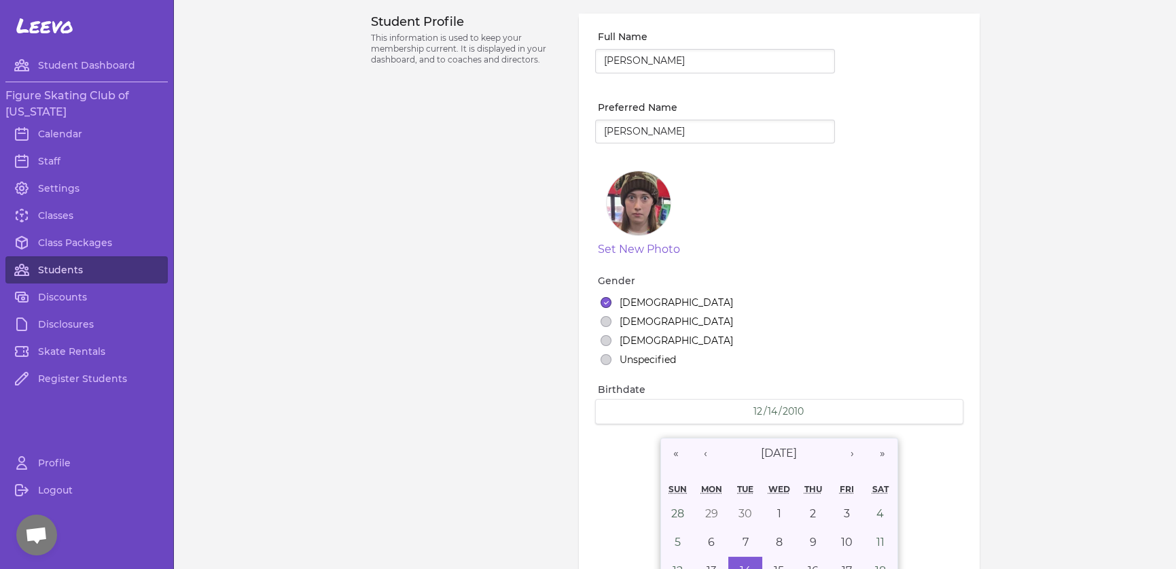
click at [52, 265] on link "Students" at bounding box center [86, 269] width 162 height 27
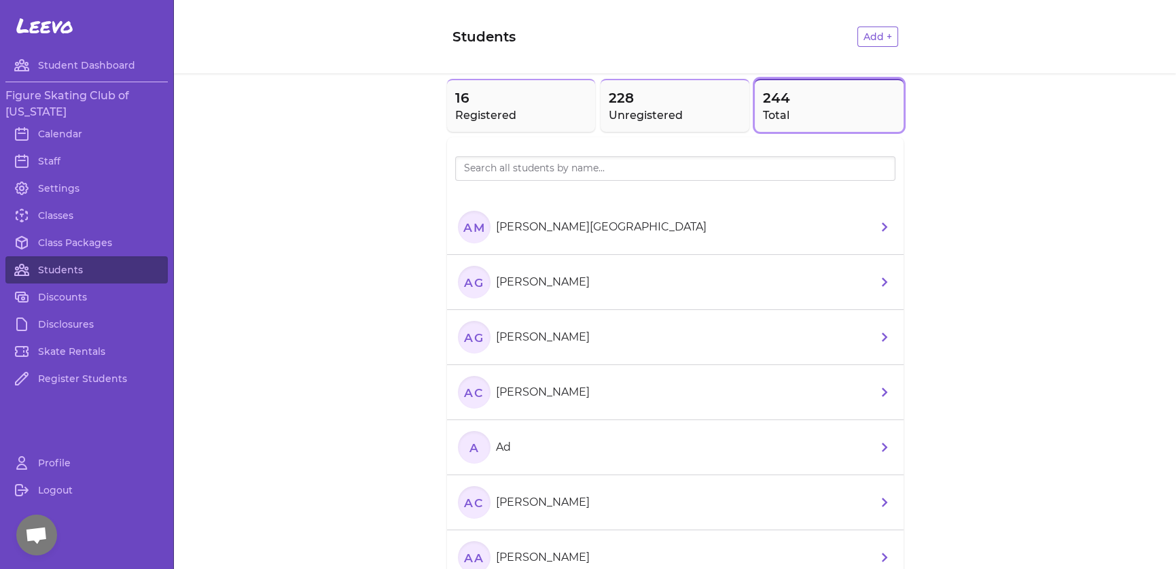
click at [598, 336] on li "AG [PERSON_NAME]" at bounding box center [675, 337] width 457 height 55
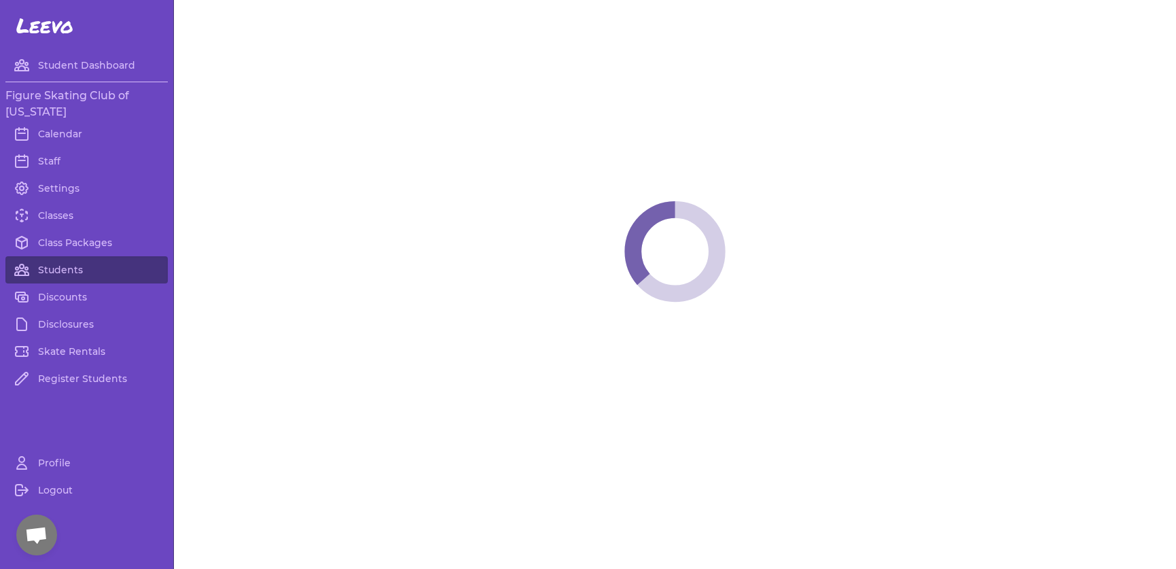
select select "LA"
select select "women_figure"
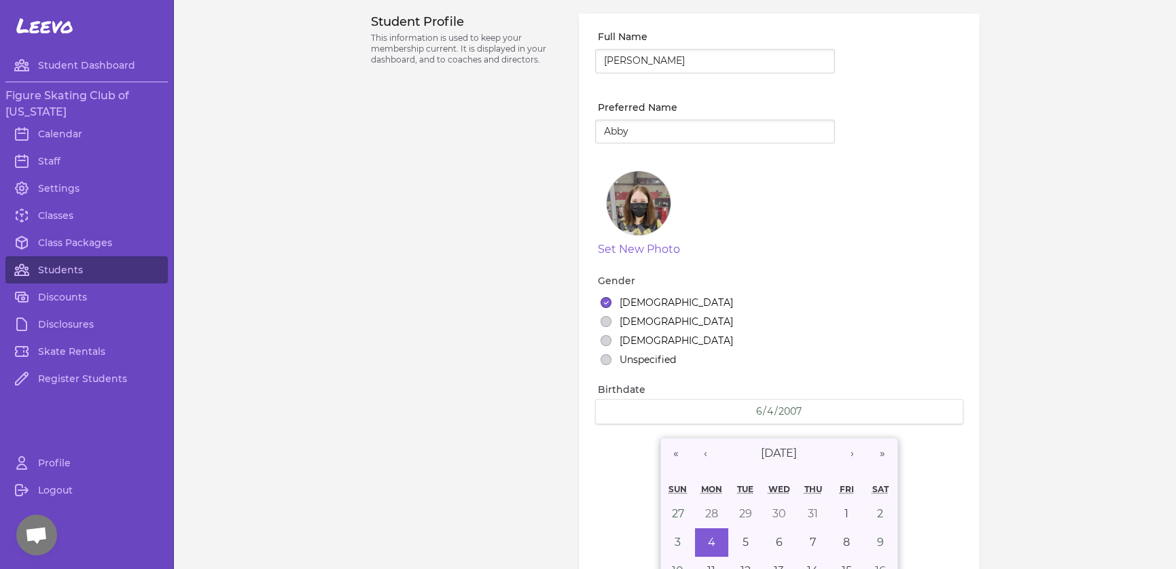
select select "1"
click at [53, 270] on link "Students" at bounding box center [86, 269] width 162 height 27
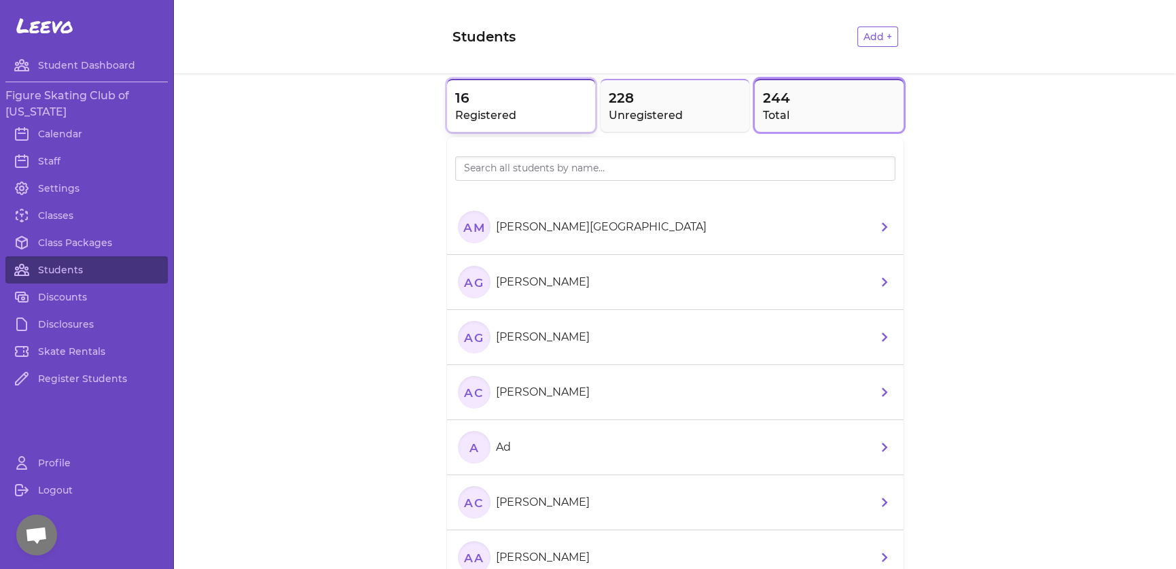
click at [554, 103] on span "16" at bounding box center [521, 97] width 133 height 19
click at [630, 392] on li "AP [PERSON_NAME]" at bounding box center [675, 392] width 457 height 55
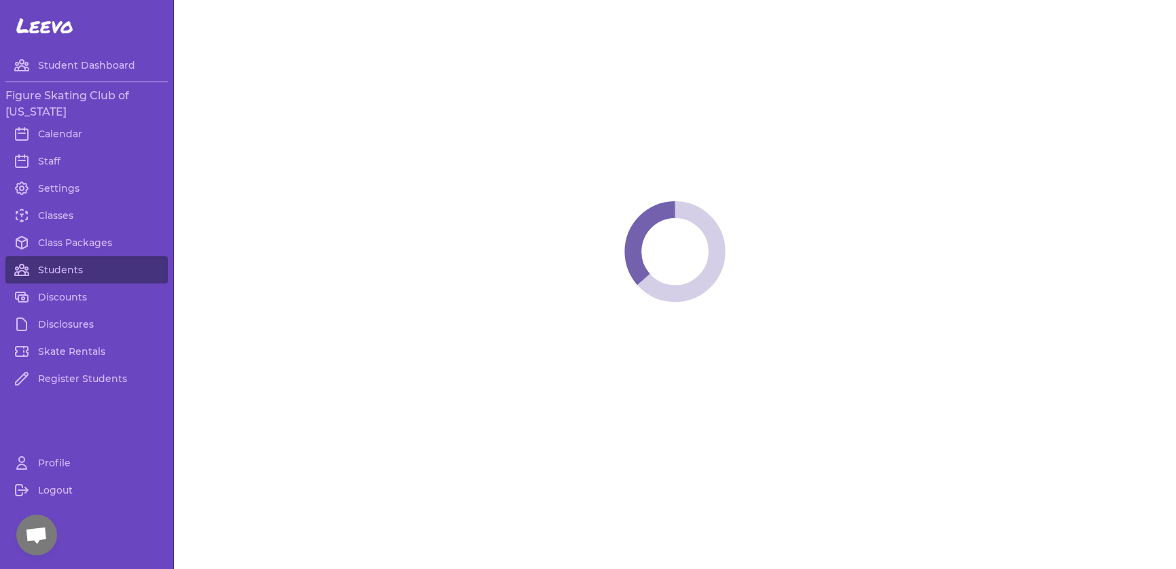
select select "LA"
select select "women_figure"
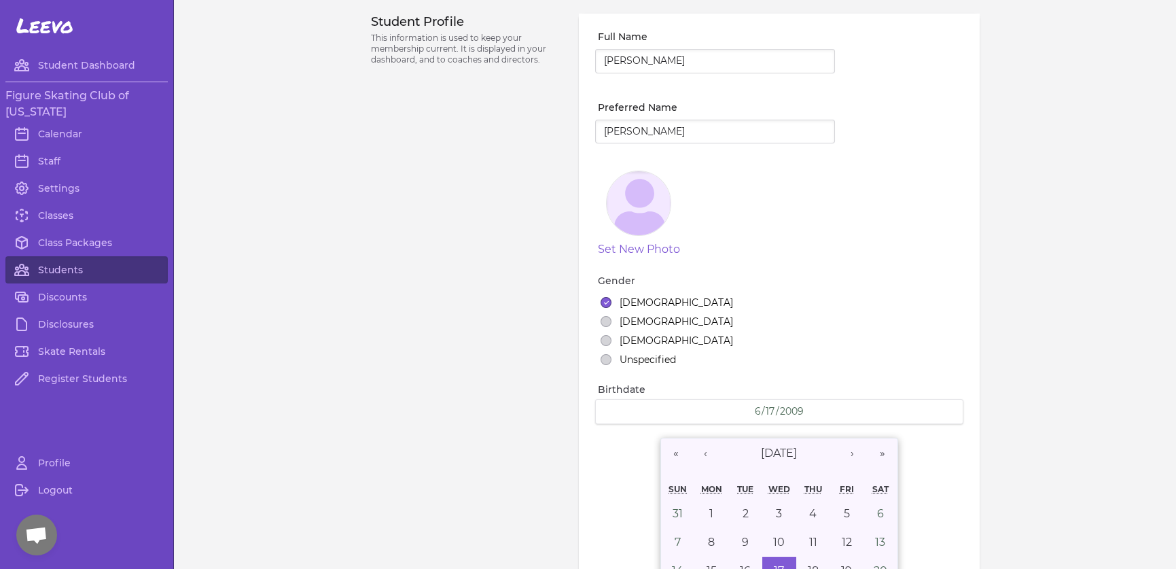
select select "1"
click at [61, 268] on link "Students" at bounding box center [86, 269] width 162 height 27
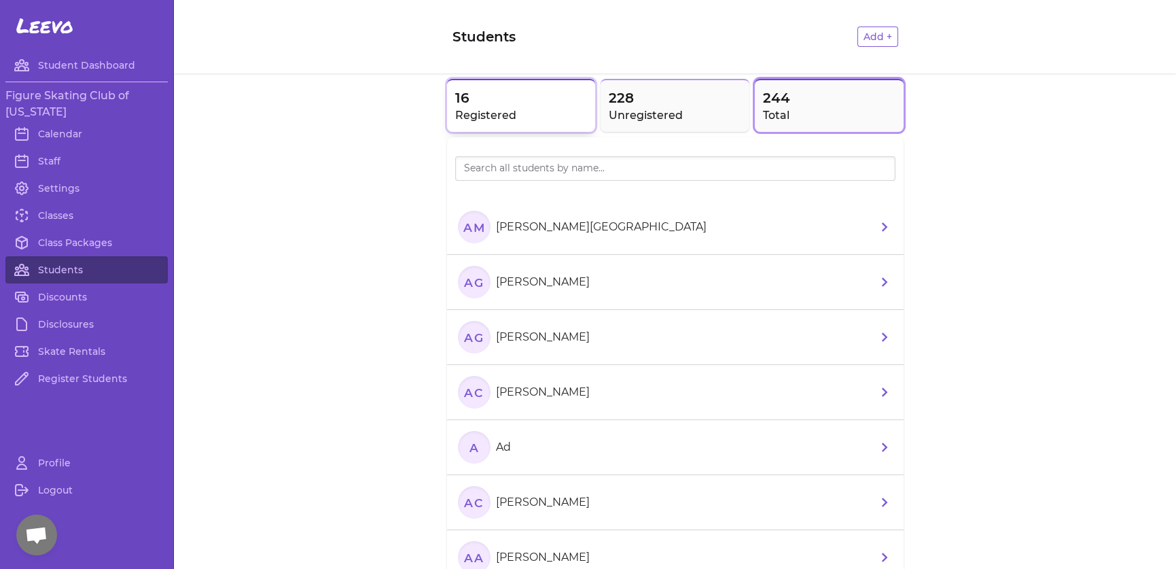
click at [509, 102] on span "16" at bounding box center [521, 97] width 133 height 19
click at [612, 434] on li "BC [PERSON_NAME]" at bounding box center [675, 447] width 457 height 55
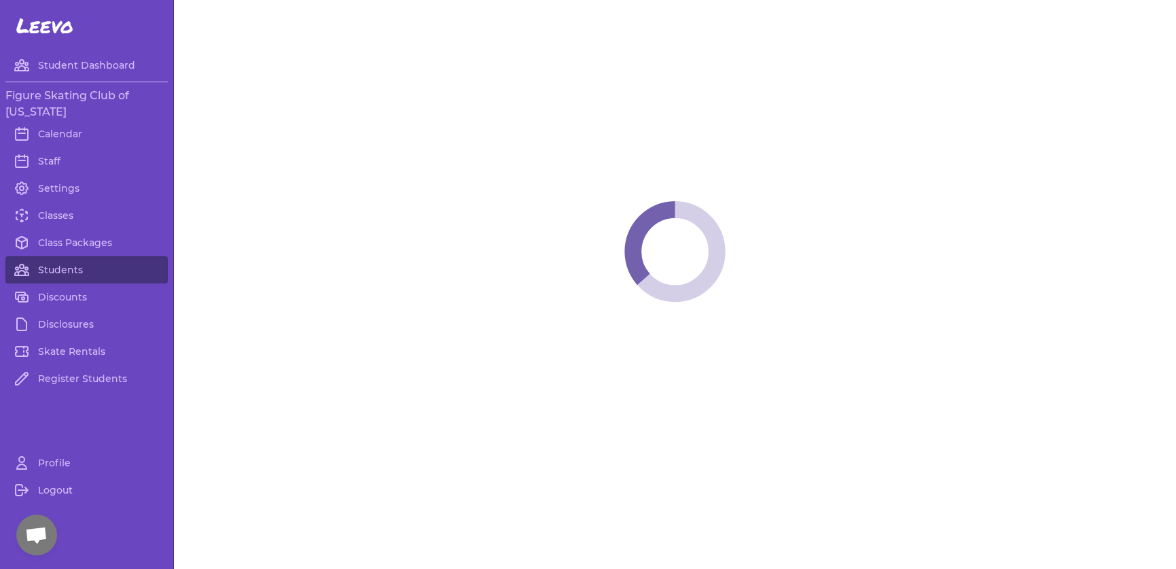
select select "LA"
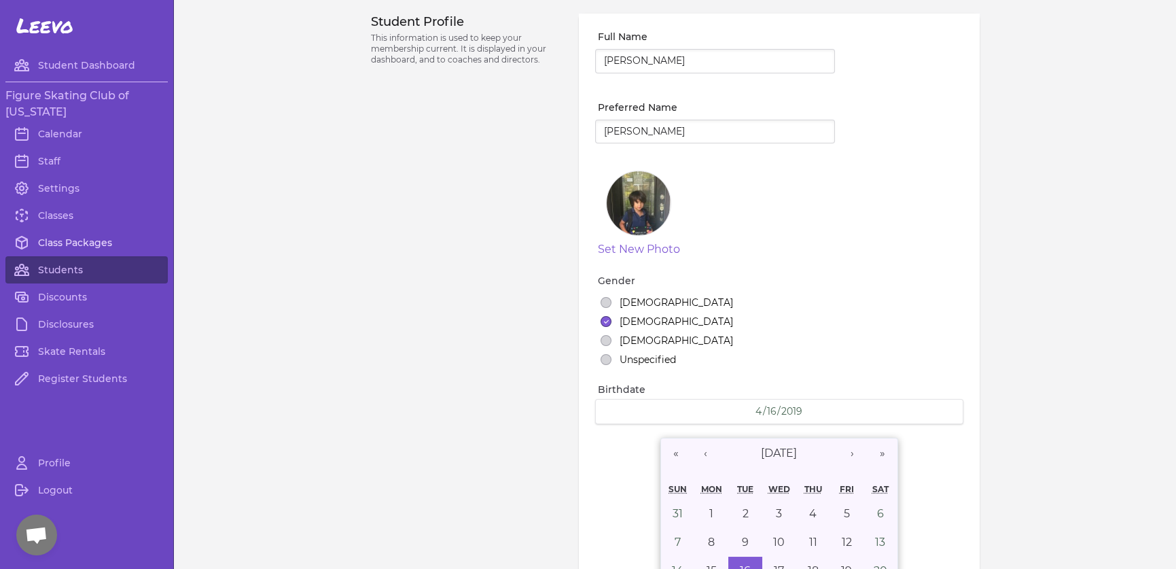
select select "2"
click at [58, 265] on link "Students" at bounding box center [86, 269] width 162 height 27
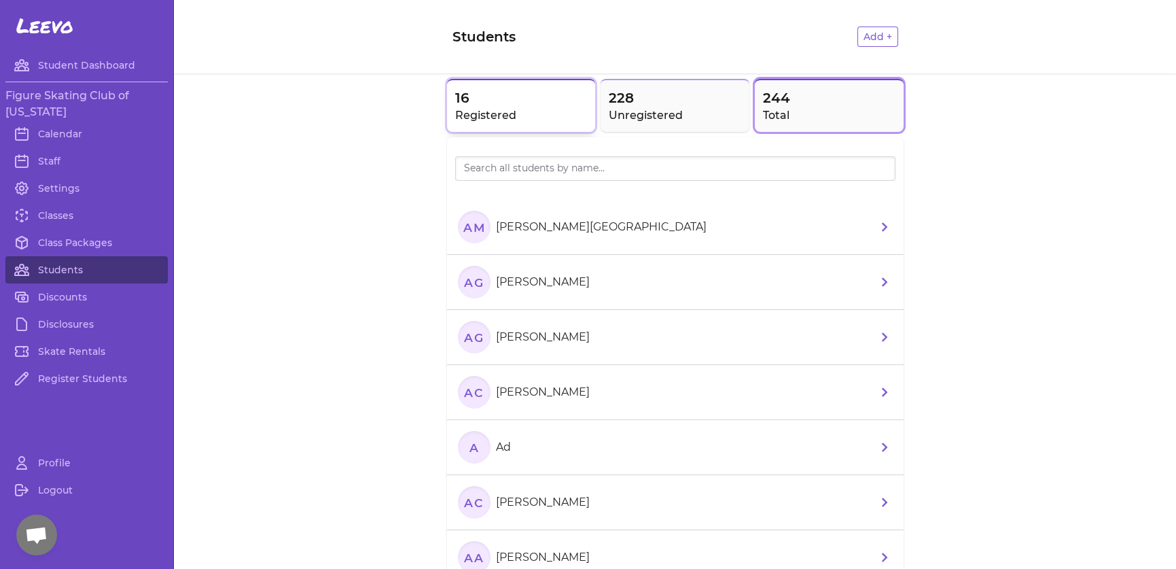
click at [526, 113] on h2 "Registered" at bounding box center [521, 115] width 133 height 16
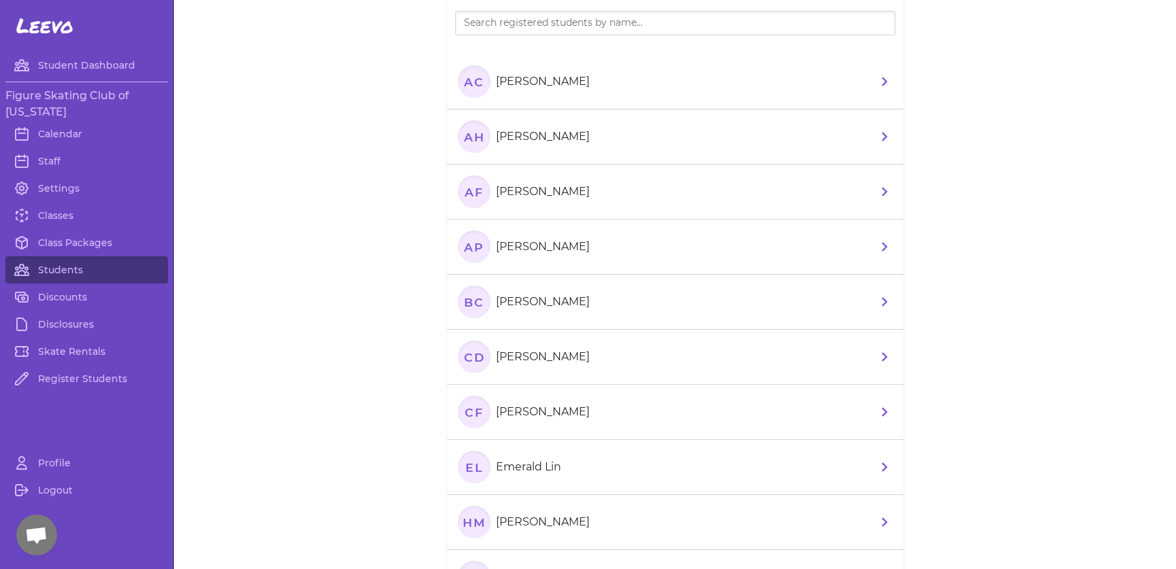
scroll to position [204, 0]
click at [705, 294] on li "CD [PERSON_NAME]" at bounding box center [675, 298] width 457 height 55
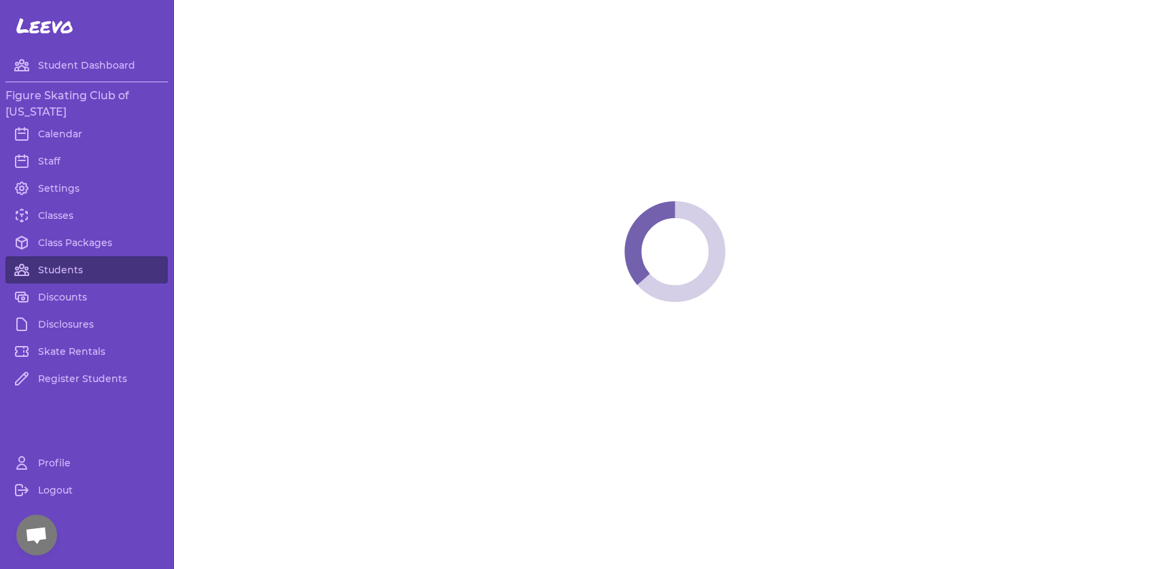
select select "LA"
select select "women_figure"
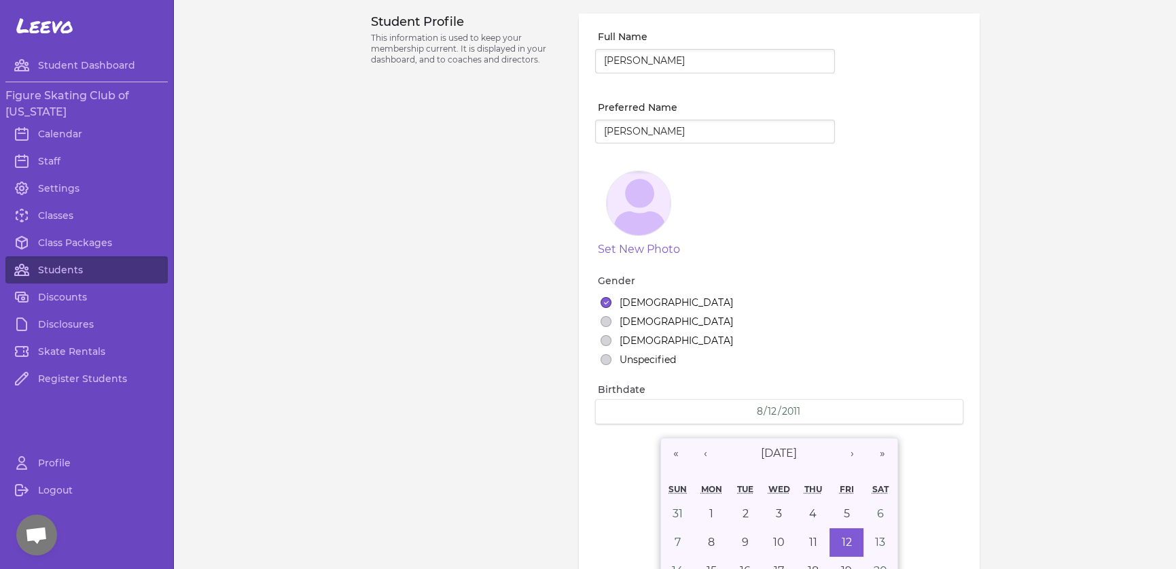
select select "1"
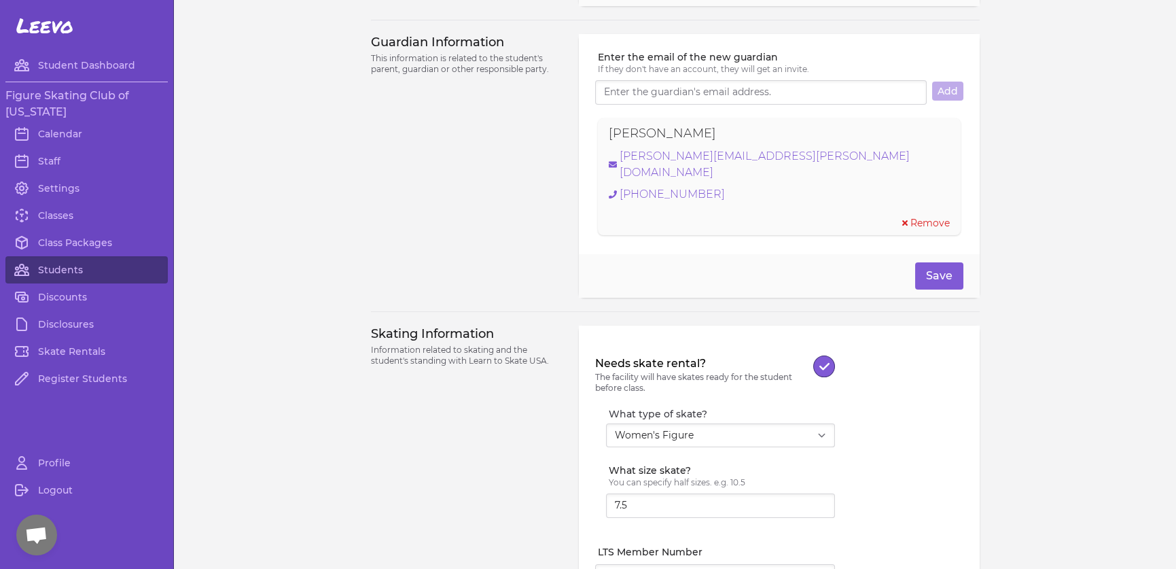
scroll to position [921, 0]
click at [74, 205] on link "Classes" at bounding box center [86, 215] width 162 height 27
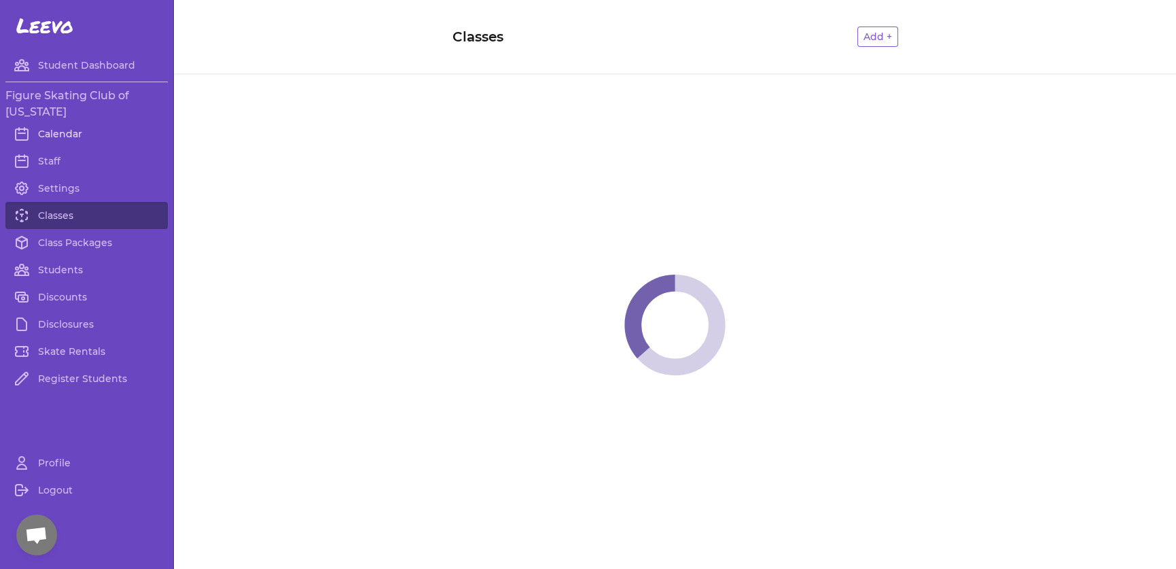
click at [86, 130] on link "Calendar" at bounding box center [86, 133] width 162 height 27
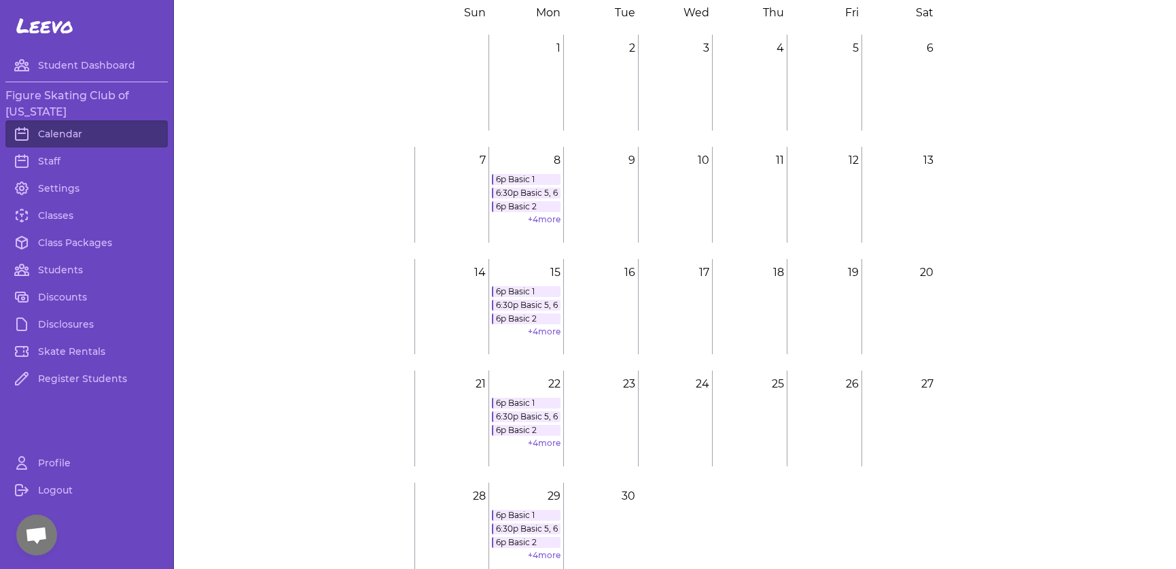
scroll to position [119, 0]
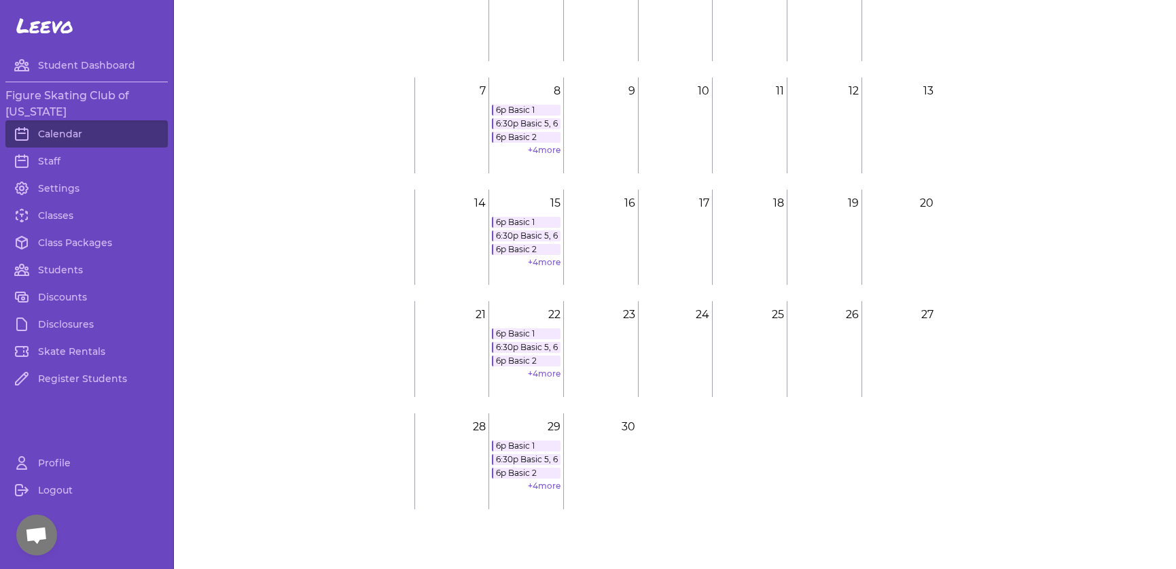
click at [534, 455] on link "6:30p Basic 5, 6" at bounding box center [526, 459] width 69 height 11
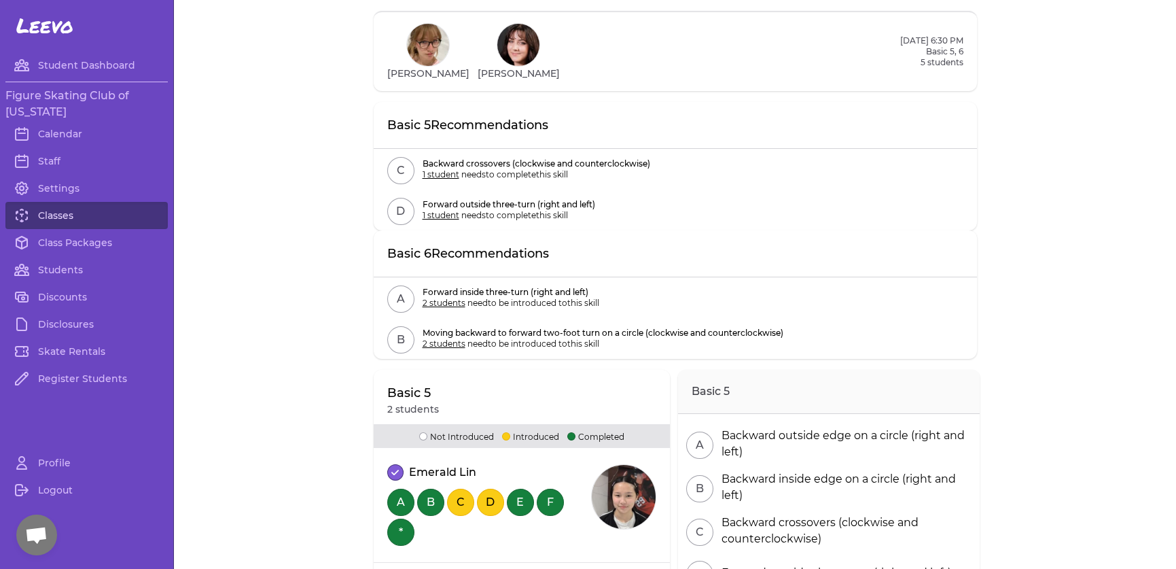
click at [67, 213] on link "Classes" at bounding box center [86, 215] width 162 height 27
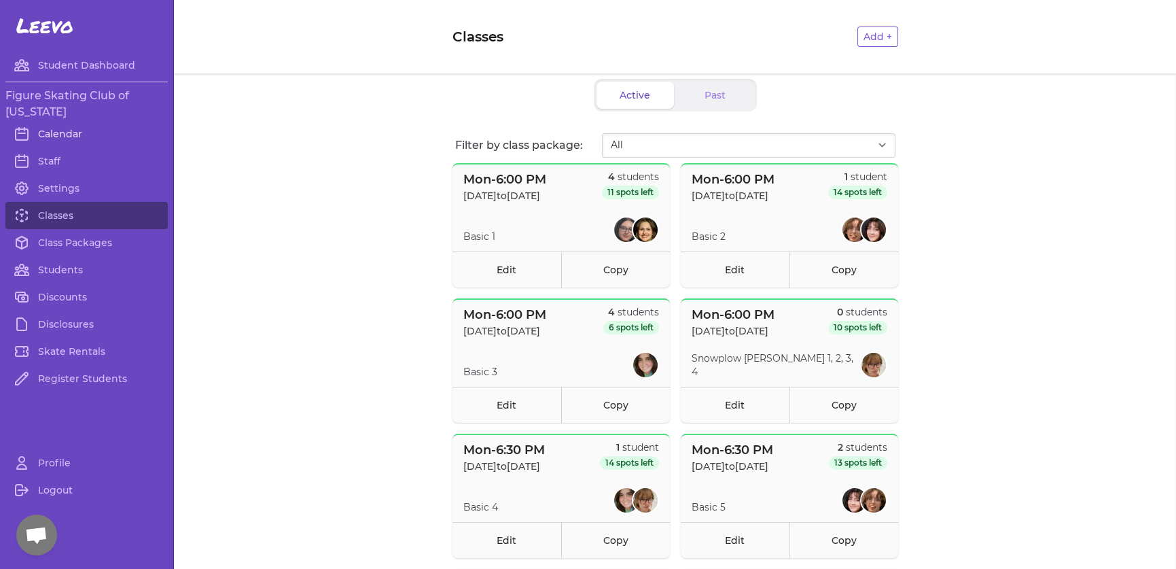
click at [86, 125] on link "Calendar" at bounding box center [86, 133] width 162 height 27
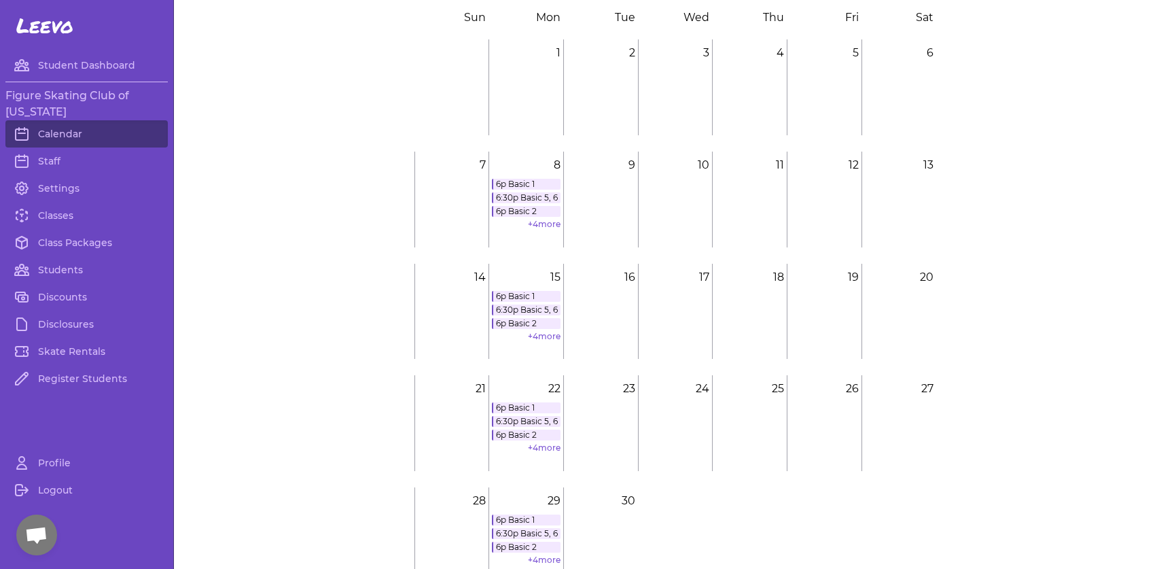
scroll to position [119, 0]
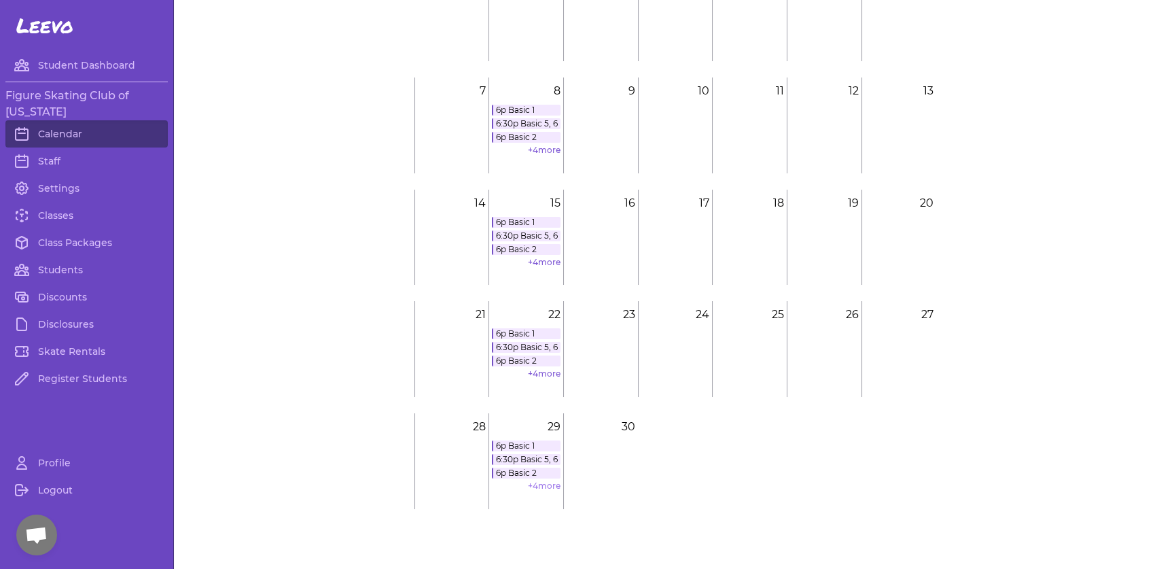
click at [548, 487] on link "+ 4 more" at bounding box center [544, 485] width 33 height 10
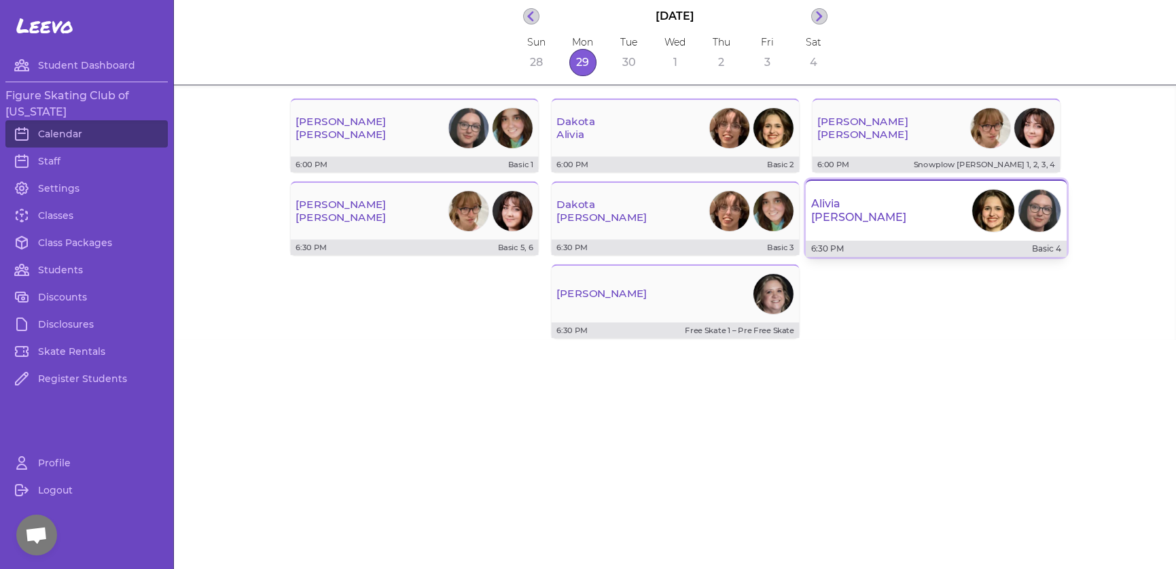
click at [836, 225] on div "[PERSON_NAME]" at bounding box center [936, 210] width 261 height 49
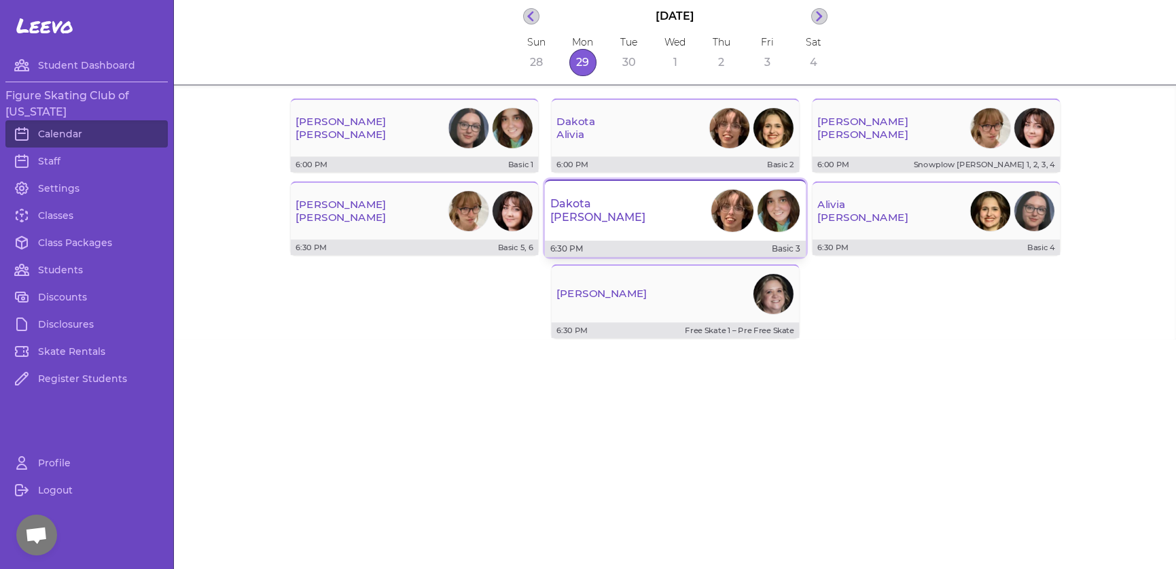
click at [677, 208] on div "[PERSON_NAME]" at bounding box center [675, 210] width 261 height 49
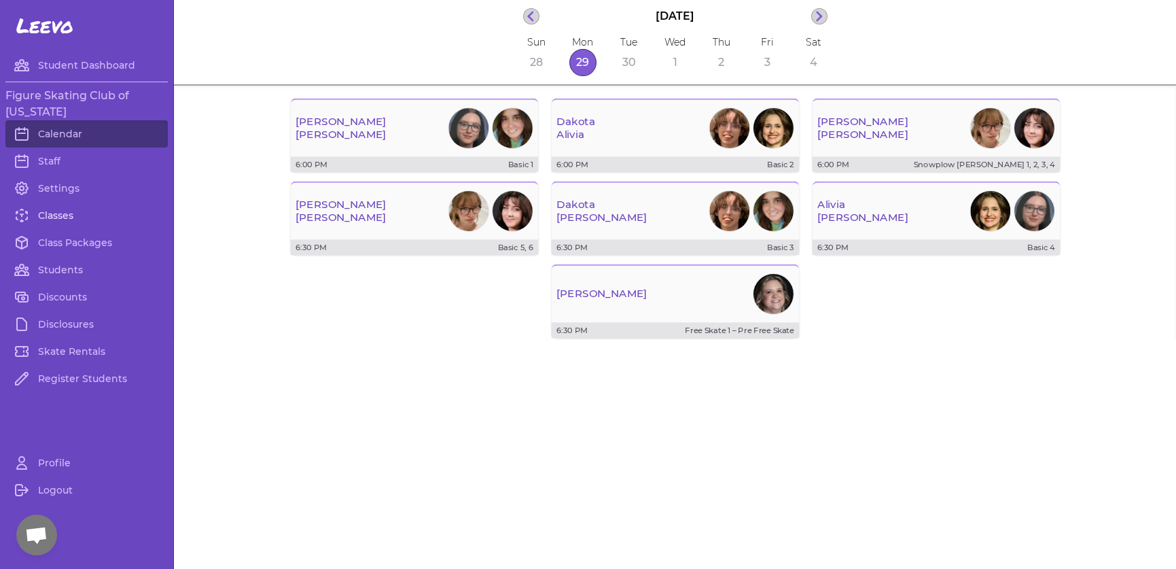
click at [48, 216] on link "Classes" at bounding box center [86, 215] width 162 height 27
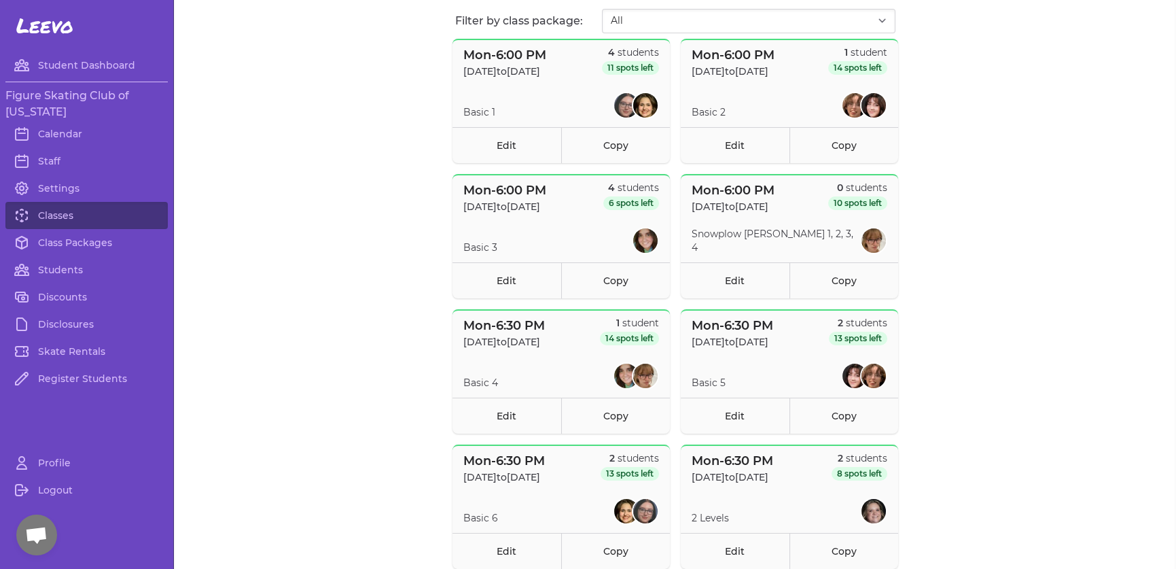
scroll to position [177, 0]
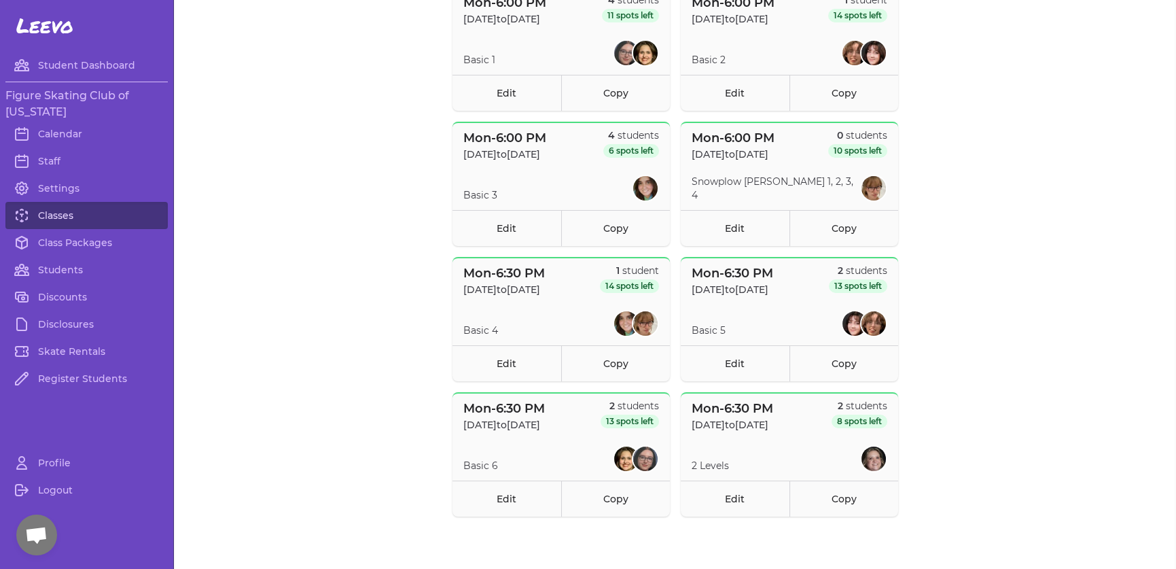
click at [46, 211] on link "Classes" at bounding box center [86, 215] width 162 height 27
click at [61, 137] on link "Calendar" at bounding box center [86, 133] width 162 height 27
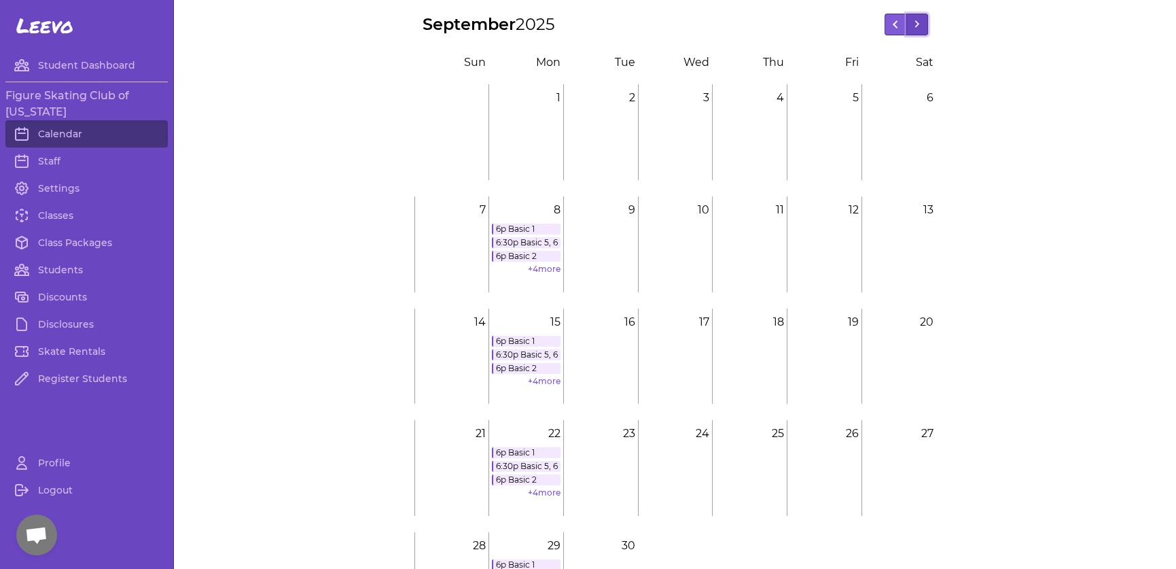
click at [907, 22] on button at bounding box center [917, 25] width 22 height 22
click at [529, 266] on link "+ 5 more" at bounding box center [545, 269] width 32 height 10
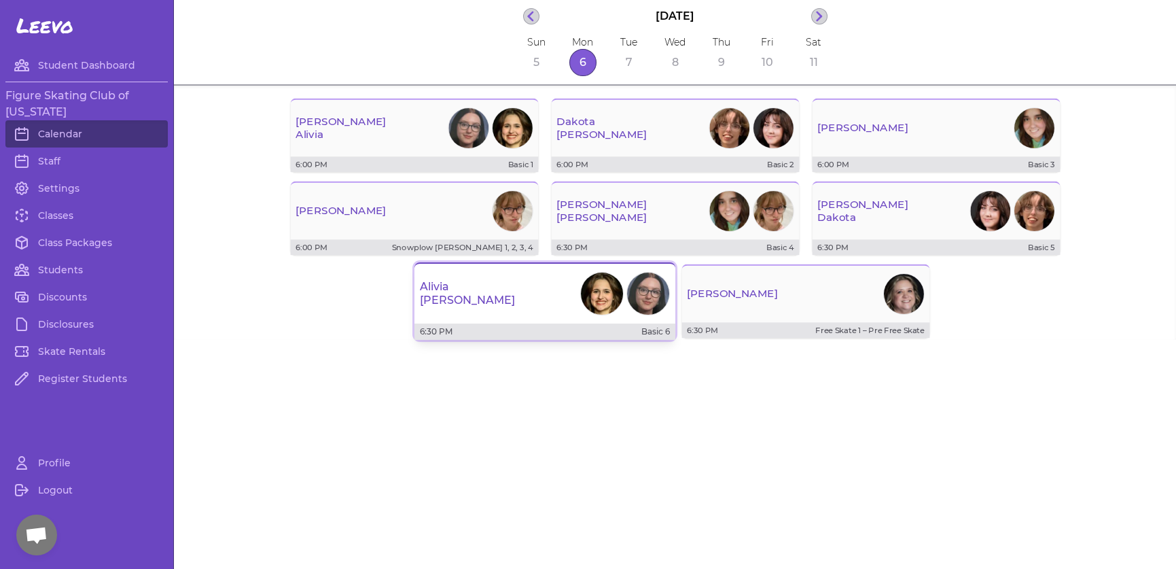
click at [516, 279] on div "[PERSON_NAME]" at bounding box center [545, 293] width 261 height 49
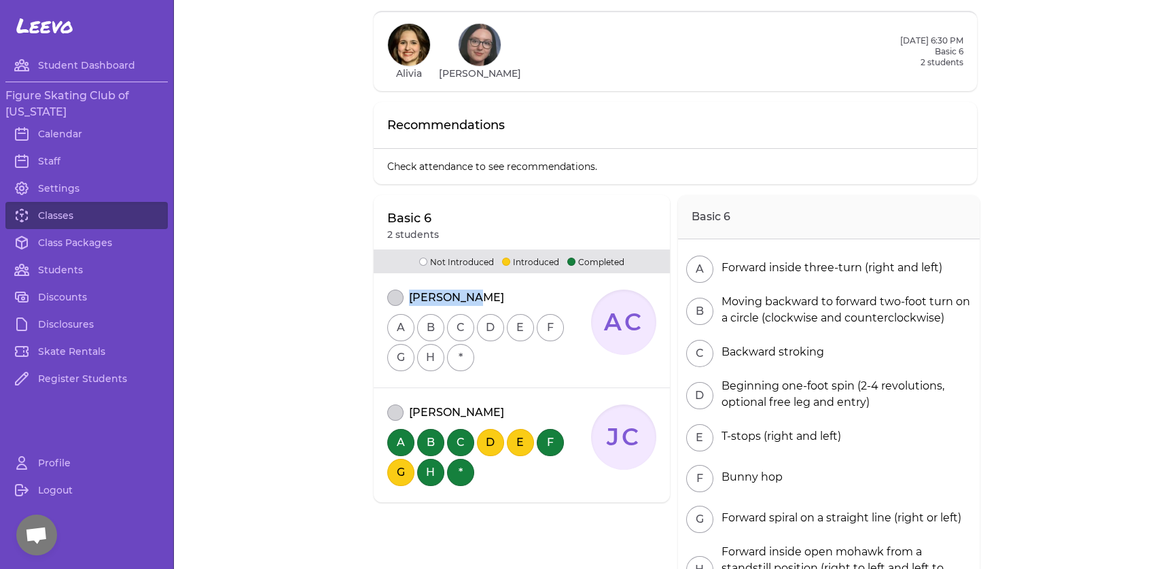
drag, startPoint x: 459, startPoint y: 292, endPoint x: 405, endPoint y: 294, distance: 54.4
click at [405, 294] on div "[PERSON_NAME]" at bounding box center [489, 297] width 204 height 16
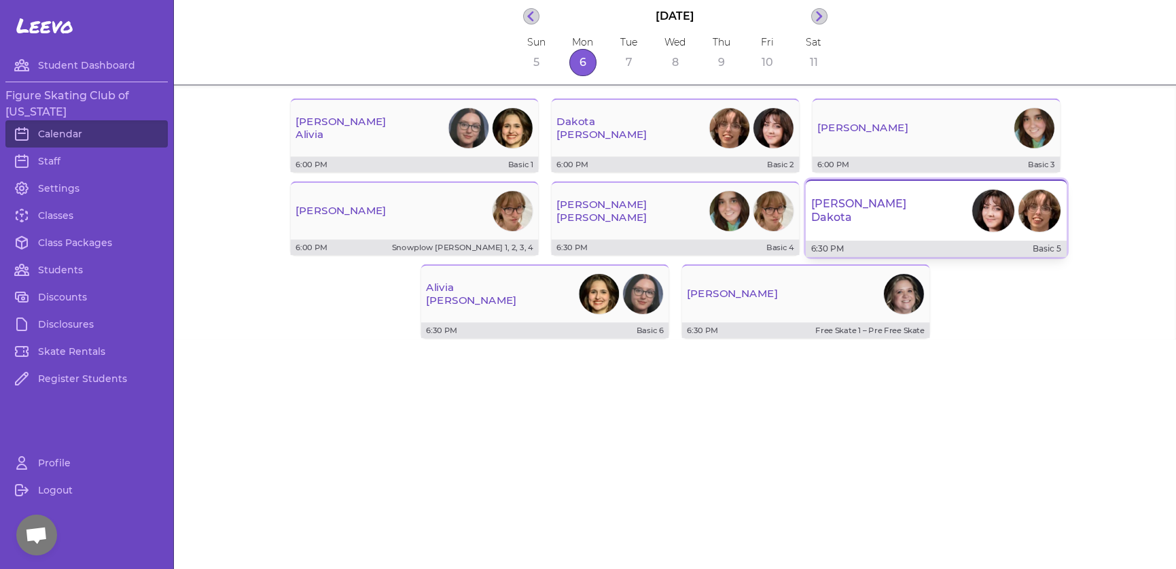
click at [945, 199] on div "[PERSON_NAME]" at bounding box center [936, 210] width 261 height 49
